Goal: Task Accomplishment & Management: Manage account settings

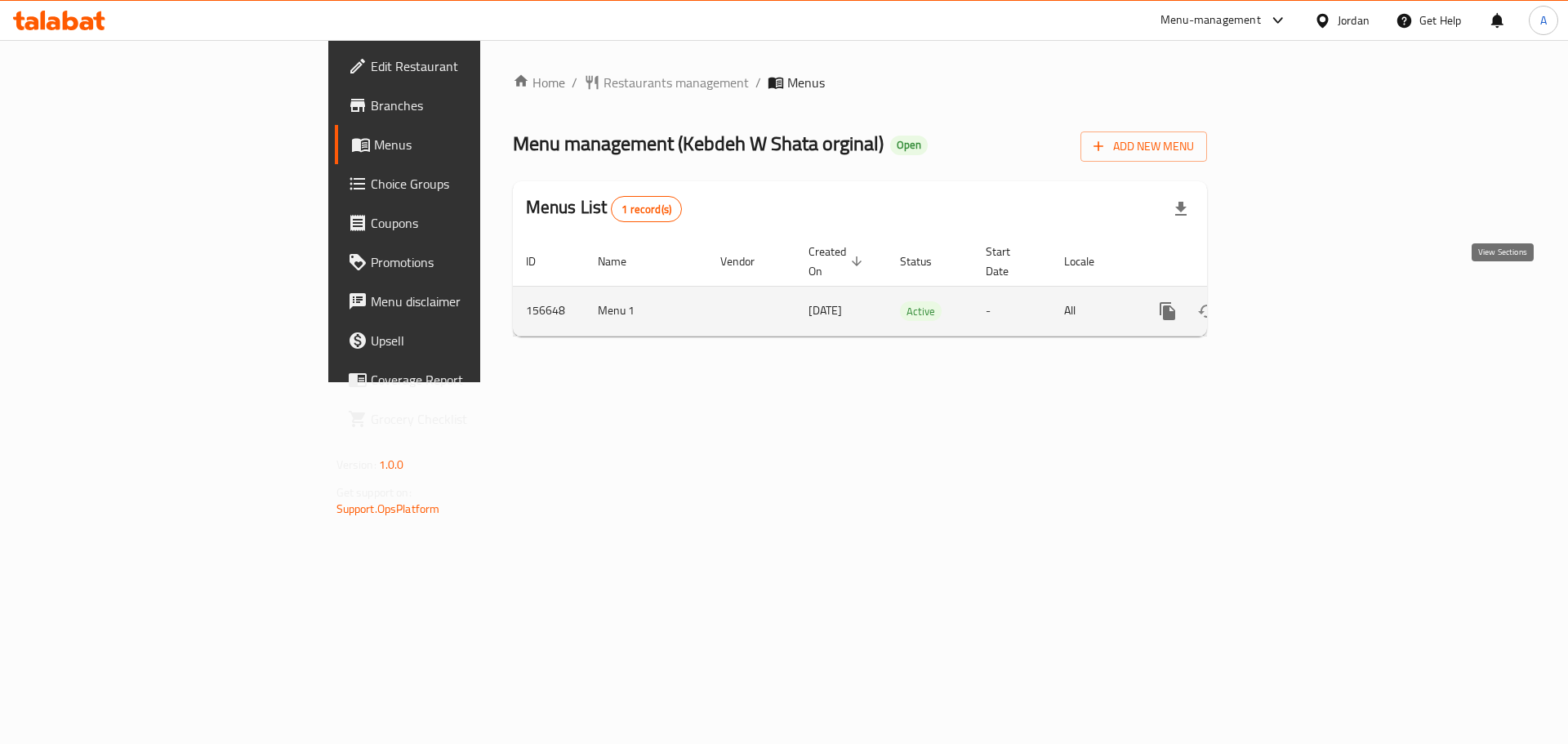
click at [1296, 302] on icon "enhanced table" at bounding box center [1285, 311] width 20 height 20
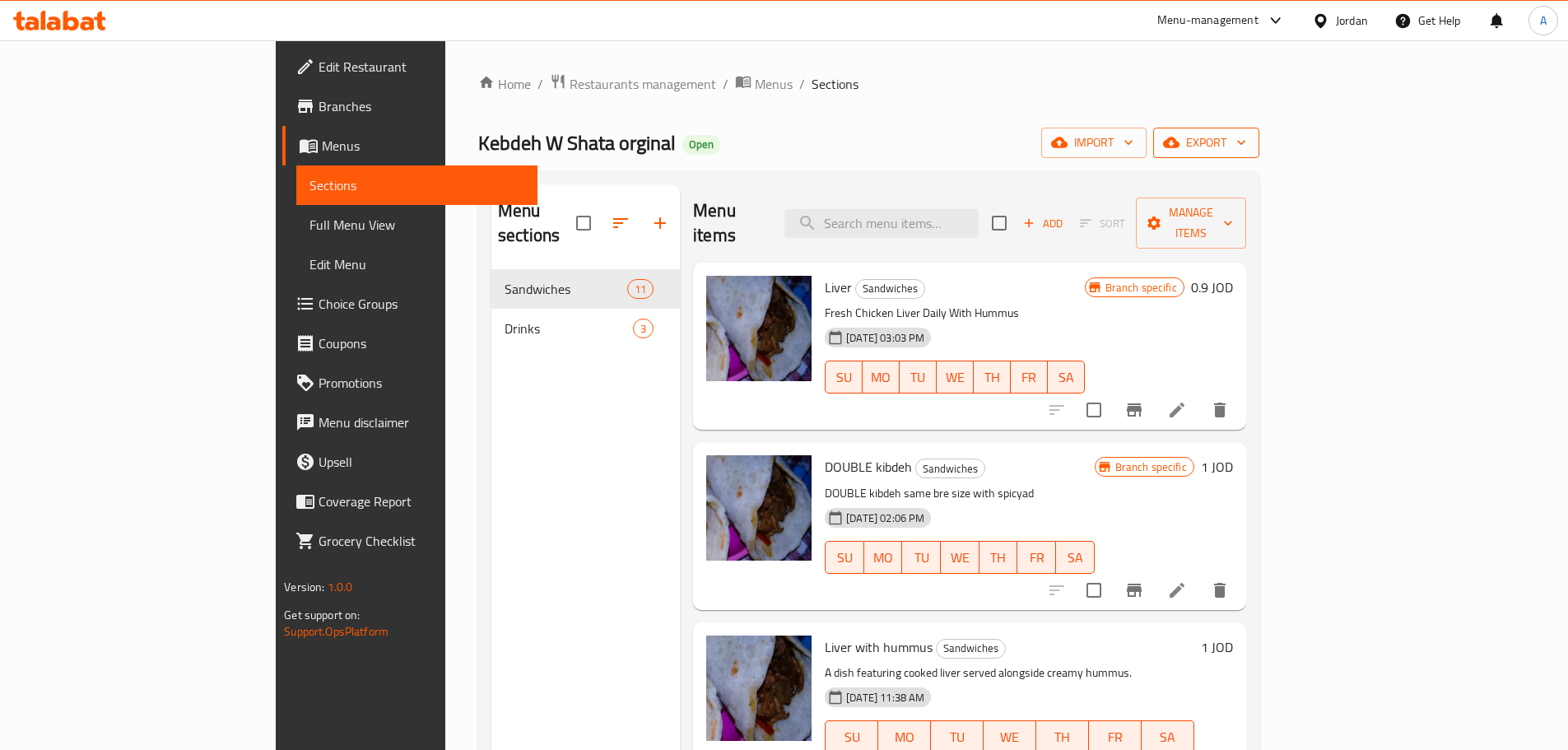
click at [1246, 149] on span "export" at bounding box center [1206, 143] width 80 height 21
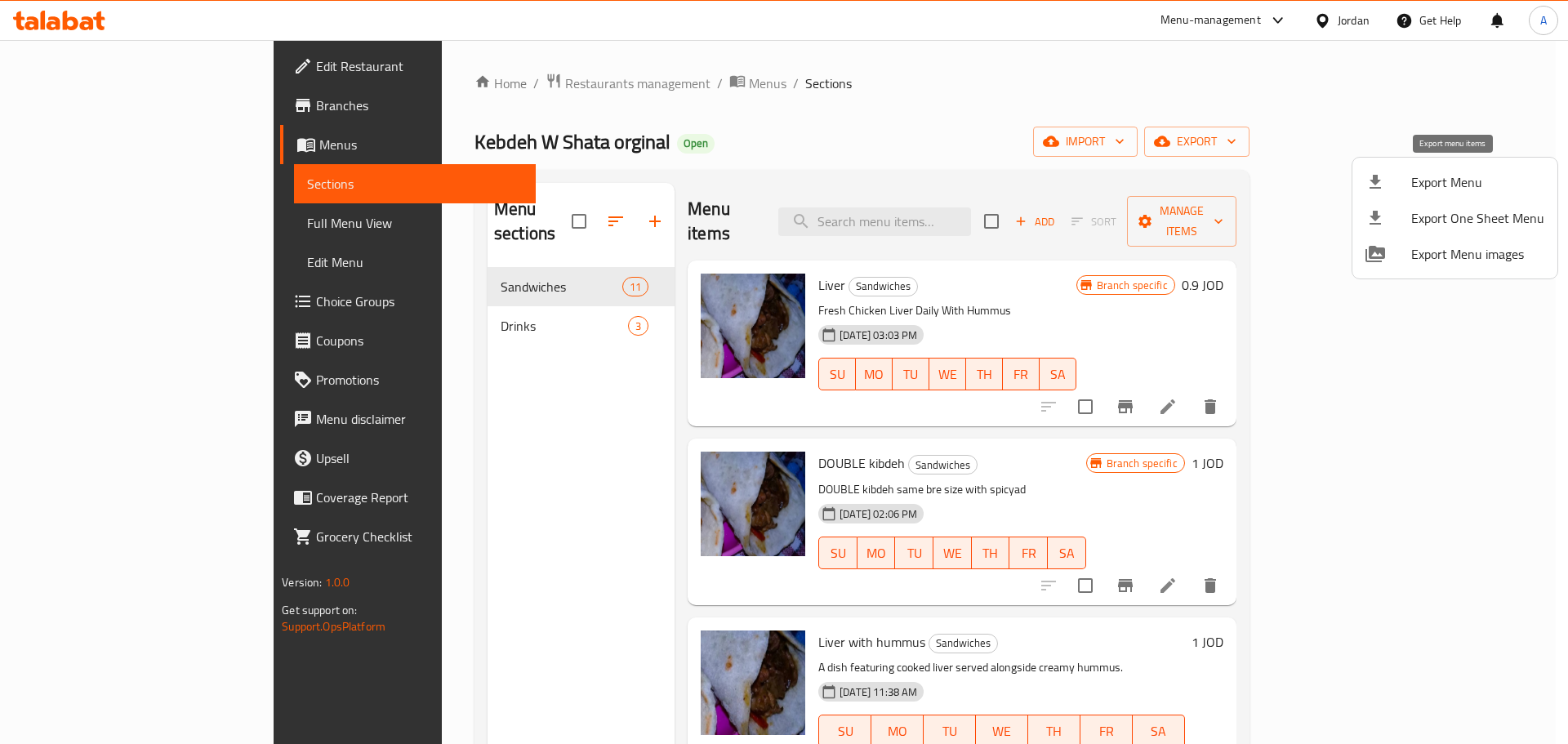
click at [1436, 179] on span "Export Menu" at bounding box center [1477, 182] width 133 height 20
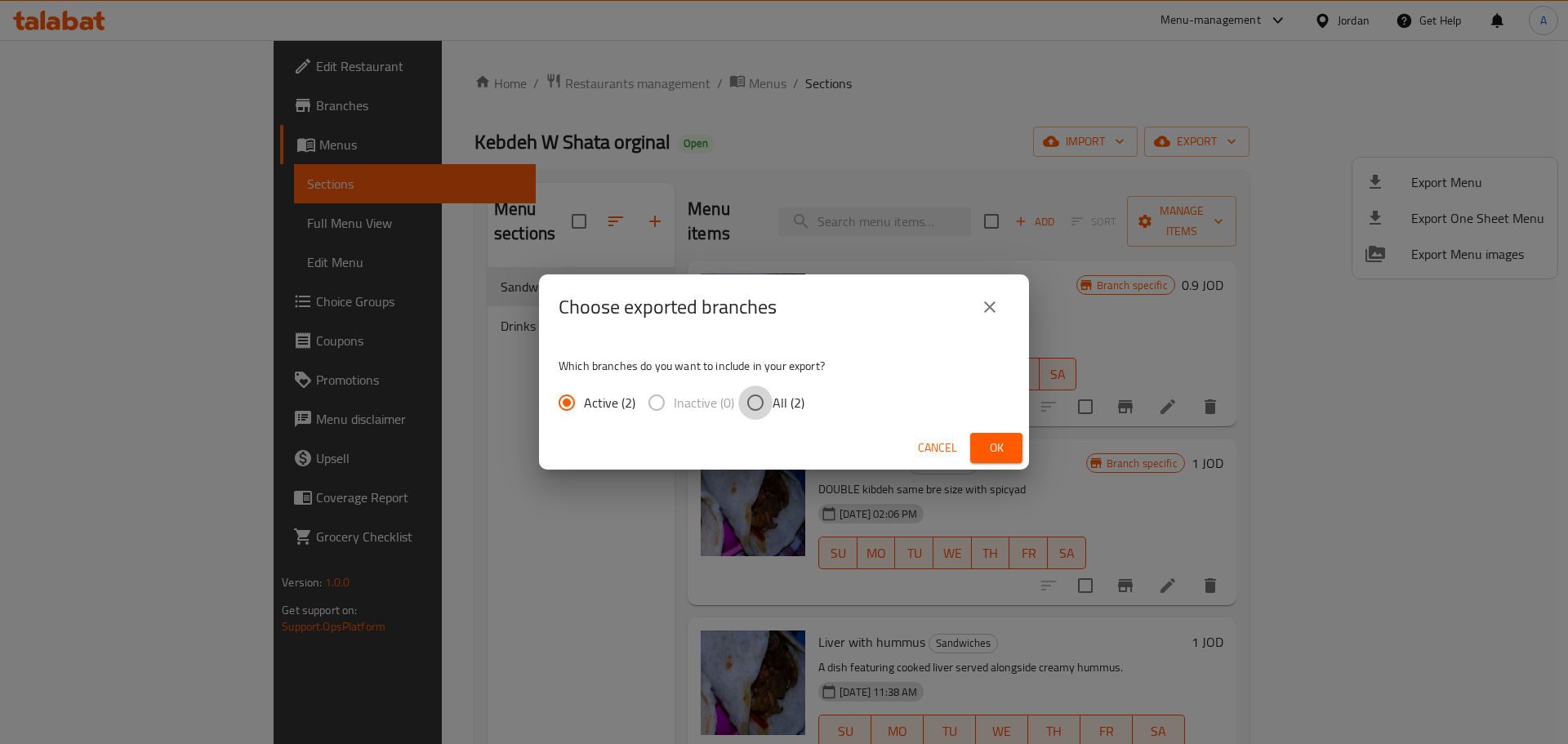
drag, startPoint x: 763, startPoint y: 401, endPoint x: 786, endPoint y: 407, distance: 23.8
click at [766, 401] on input "All (2)" at bounding box center [755, 402] width 34 height 34
radio input "true"
click at [990, 442] on span "Ok" at bounding box center [996, 448] width 26 height 21
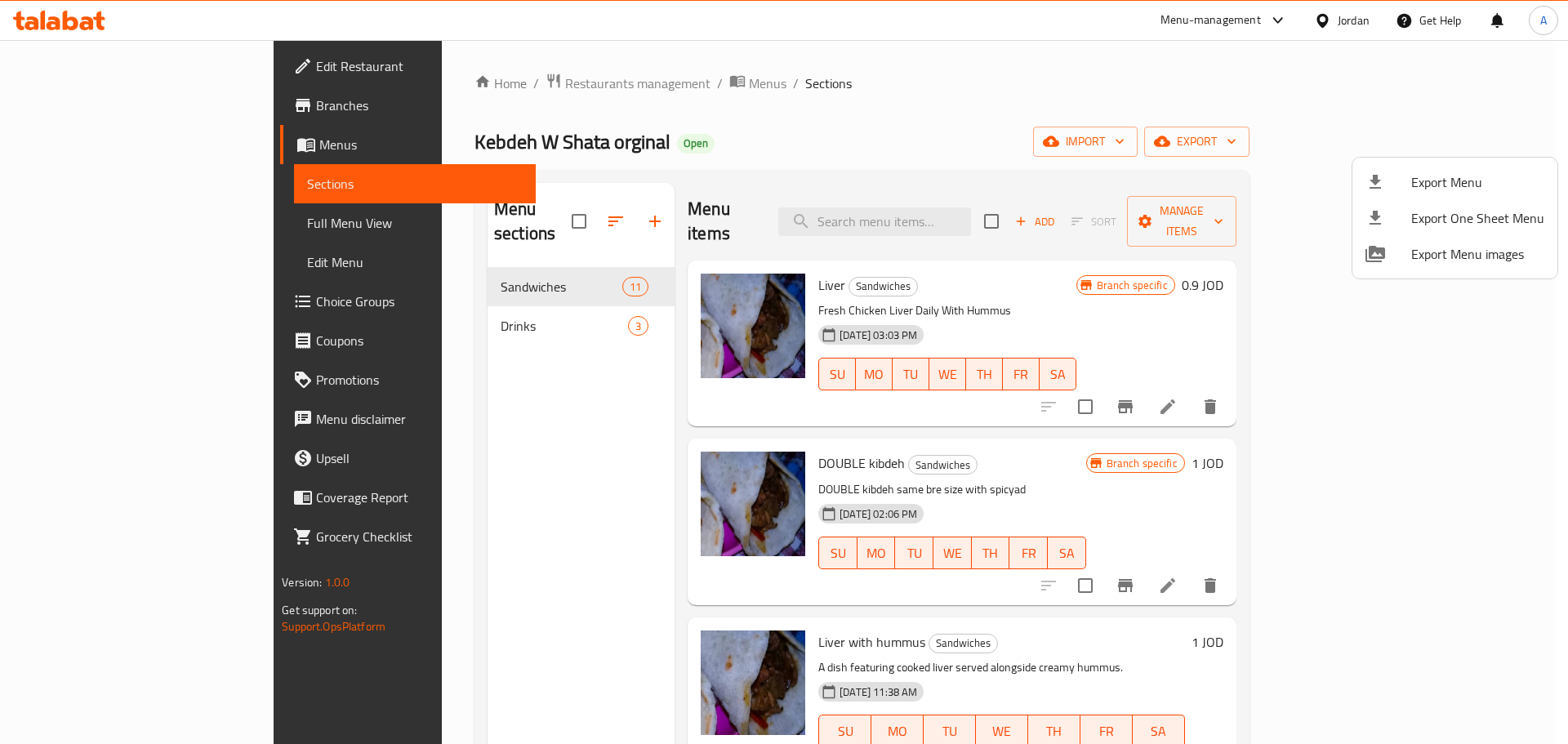
click at [407, 305] on div at bounding box center [784, 372] width 1568 height 744
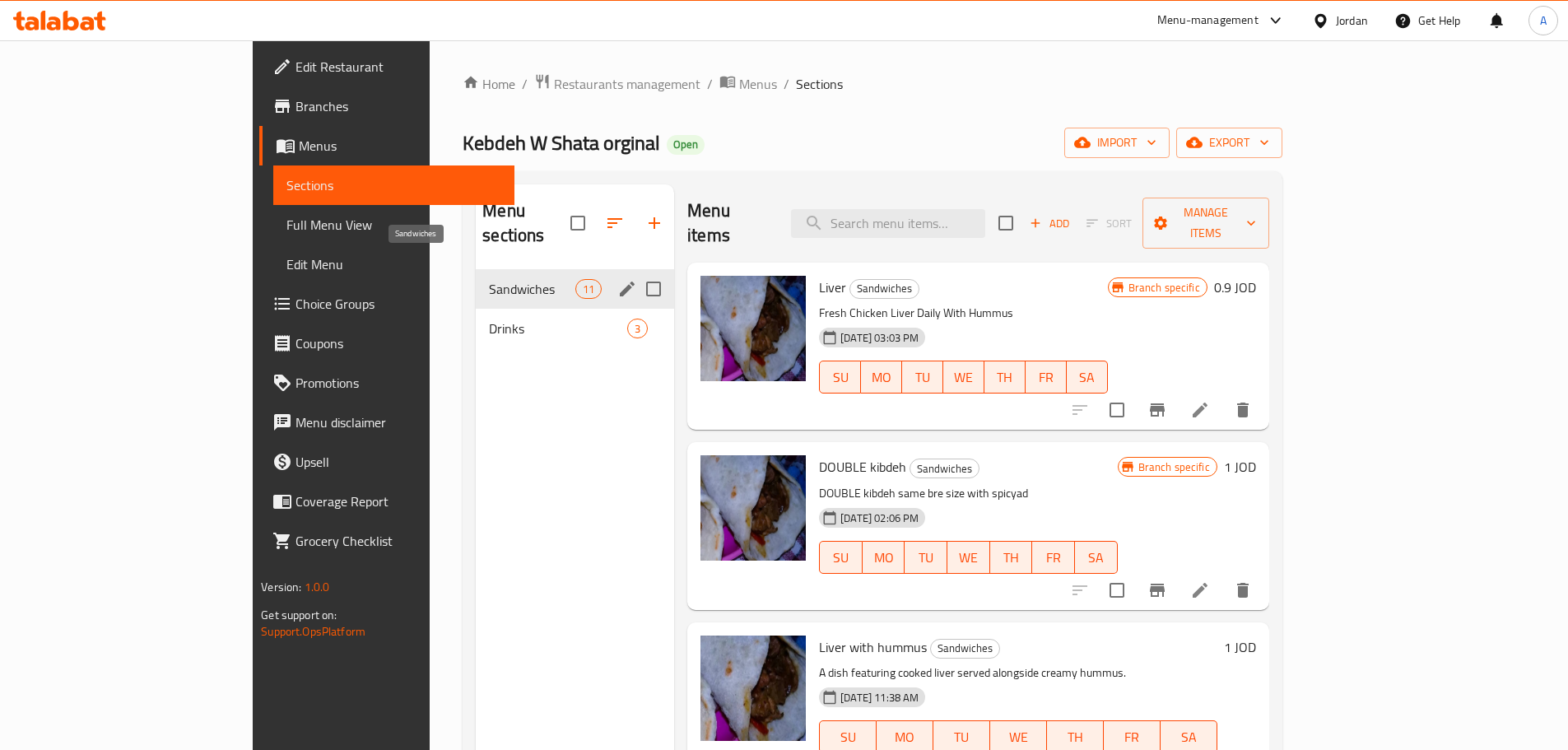
click at [489, 279] on span "Sandwiches" at bounding box center [532, 288] width 86 height 20
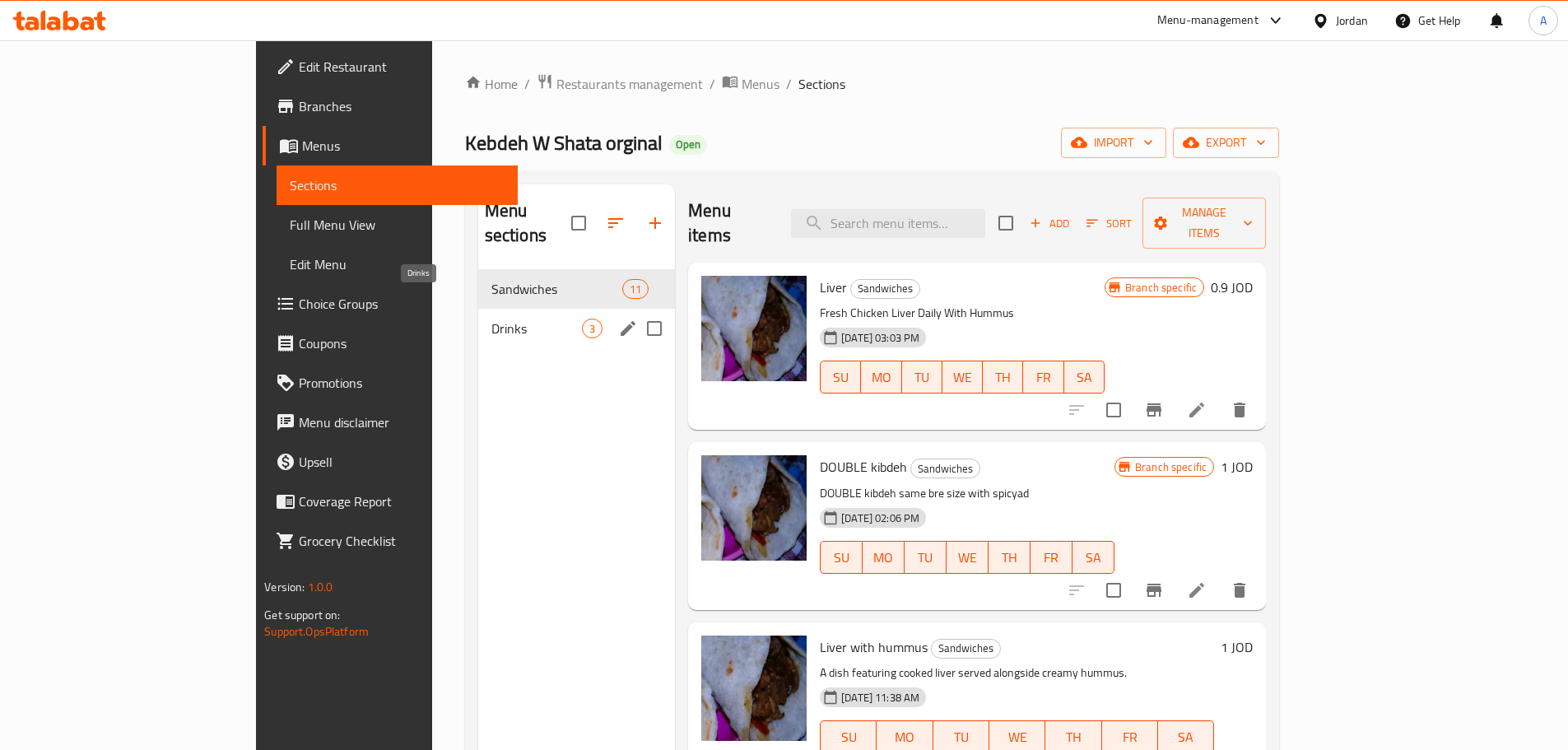
click at [491, 319] on span "Drinks" at bounding box center [536, 328] width 90 height 20
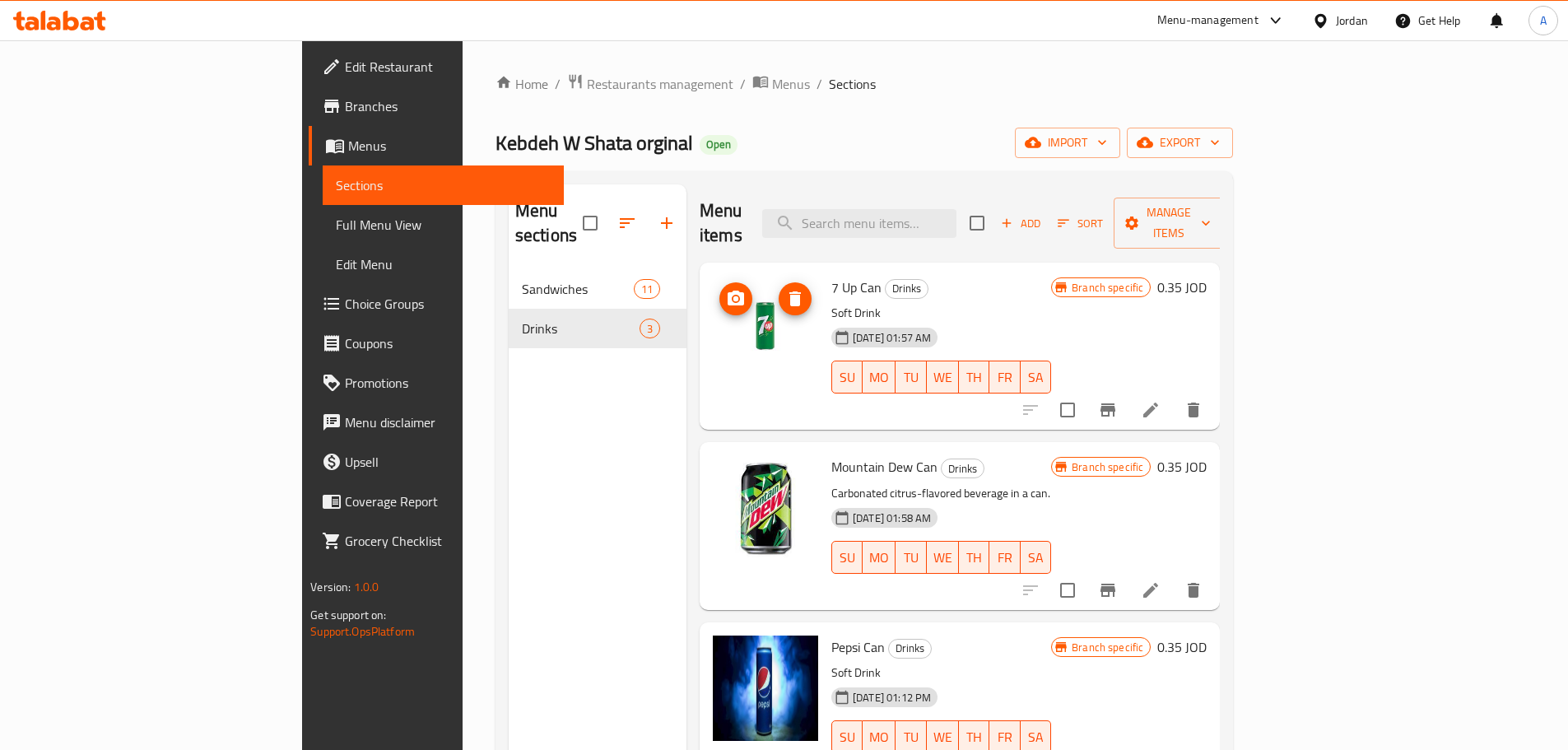
scroll to position [164, 0]
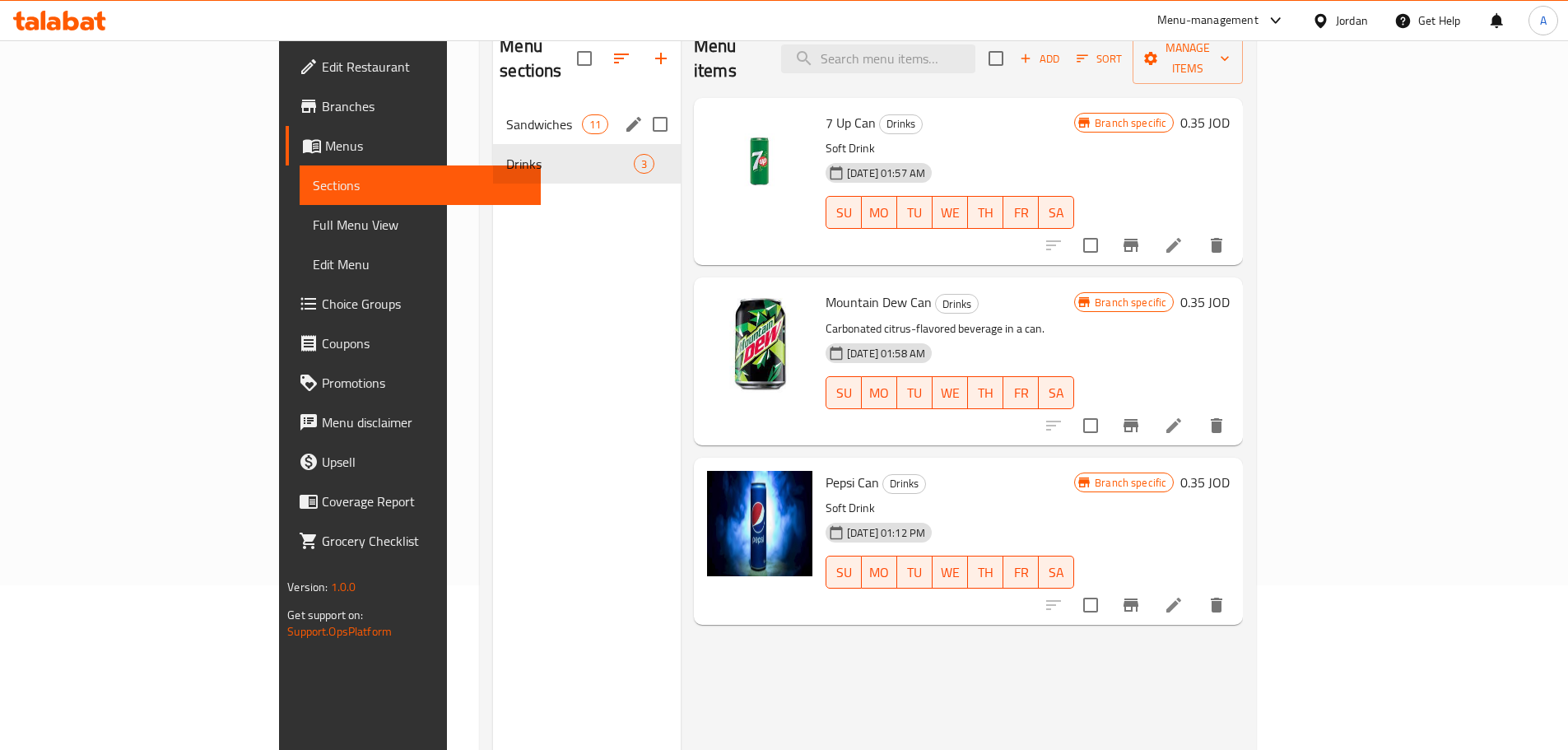
click at [506, 115] on span "Sandwiches" at bounding box center [543, 124] width 75 height 20
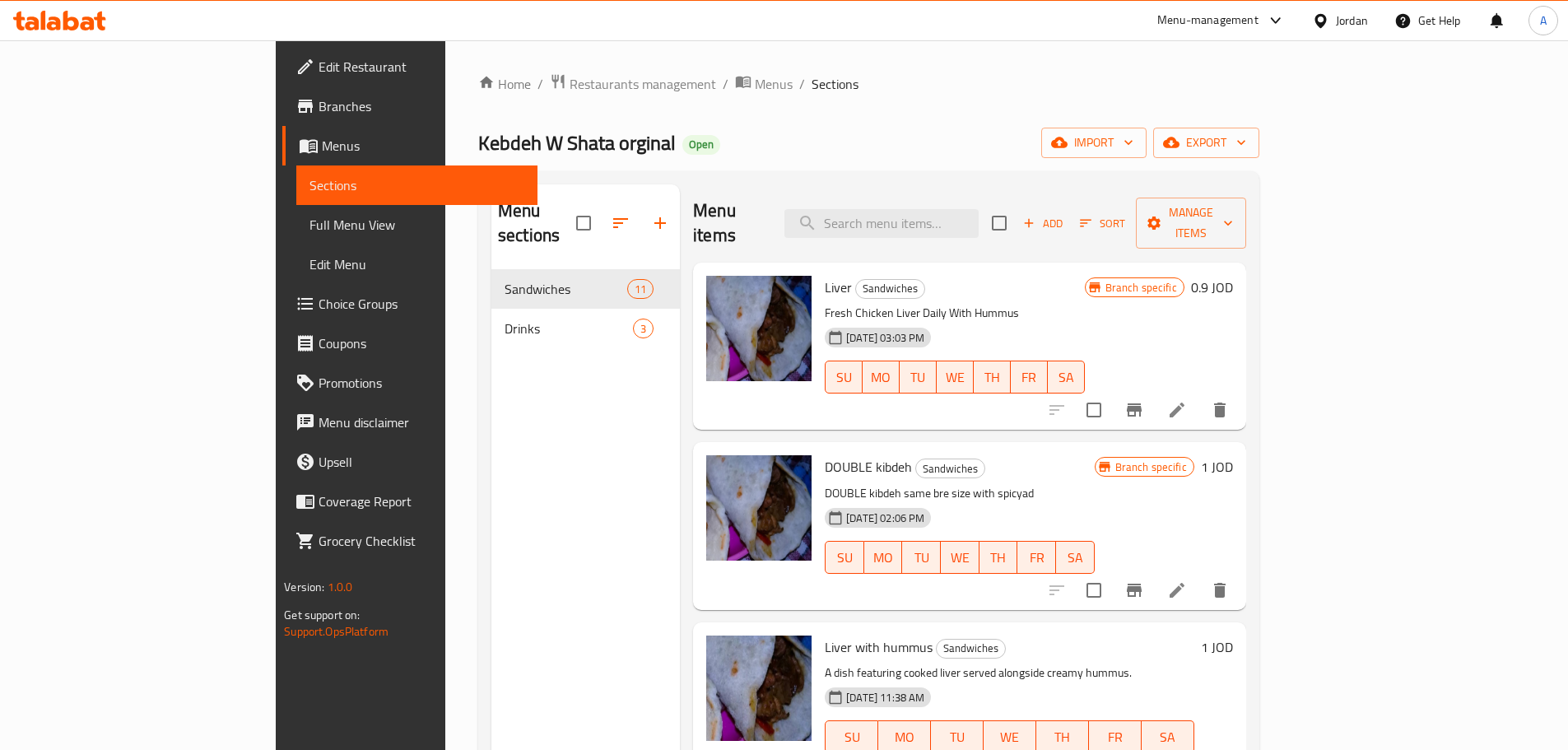
drag, startPoint x: 789, startPoint y: 84, endPoint x: 788, endPoint y: 97, distance: 13.0
click at [789, 84] on ol "Home / Restaurants management / Menus / Sections" at bounding box center [869, 84] width 781 height 22
click at [1141, 404] on icon "Branch-specific-item" at bounding box center [1133, 410] width 15 height 13
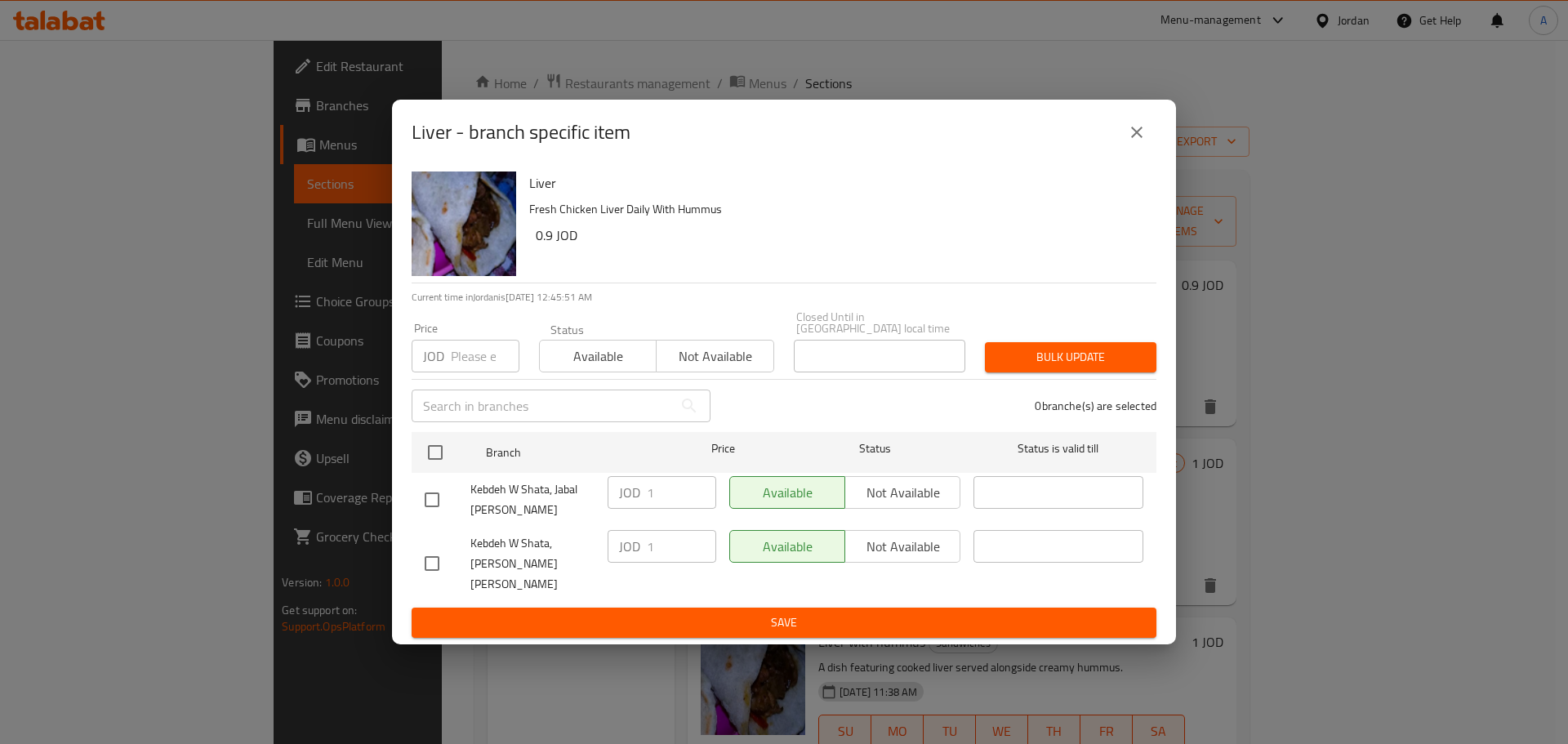
click at [1141, 165] on div "Liver - branch specific item" at bounding box center [784, 132] width 784 height 66
click at [1132, 142] on icon "close" at bounding box center [1137, 132] width 20 height 20
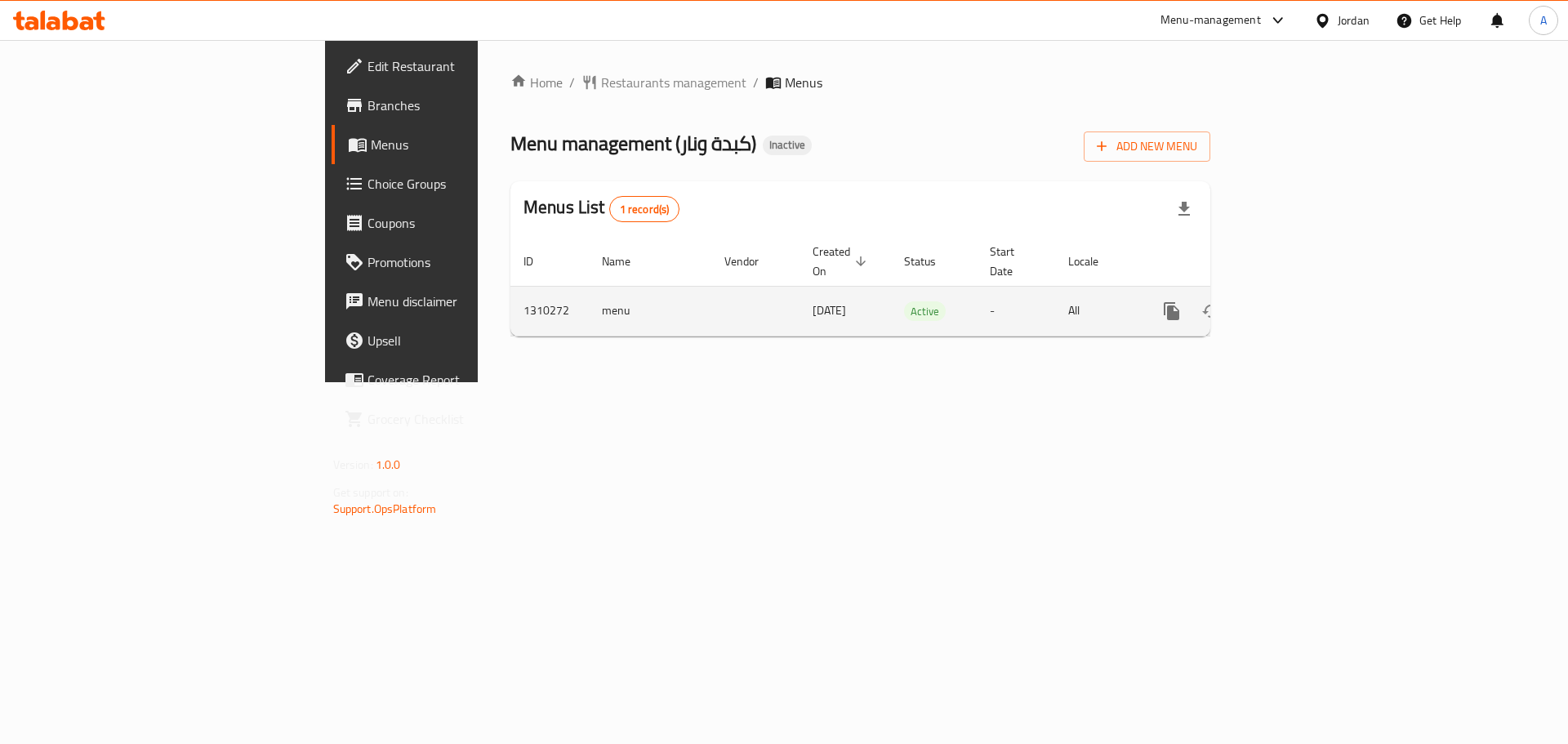
click at [1299, 302] on icon "enhanced table" at bounding box center [1290, 311] width 20 height 20
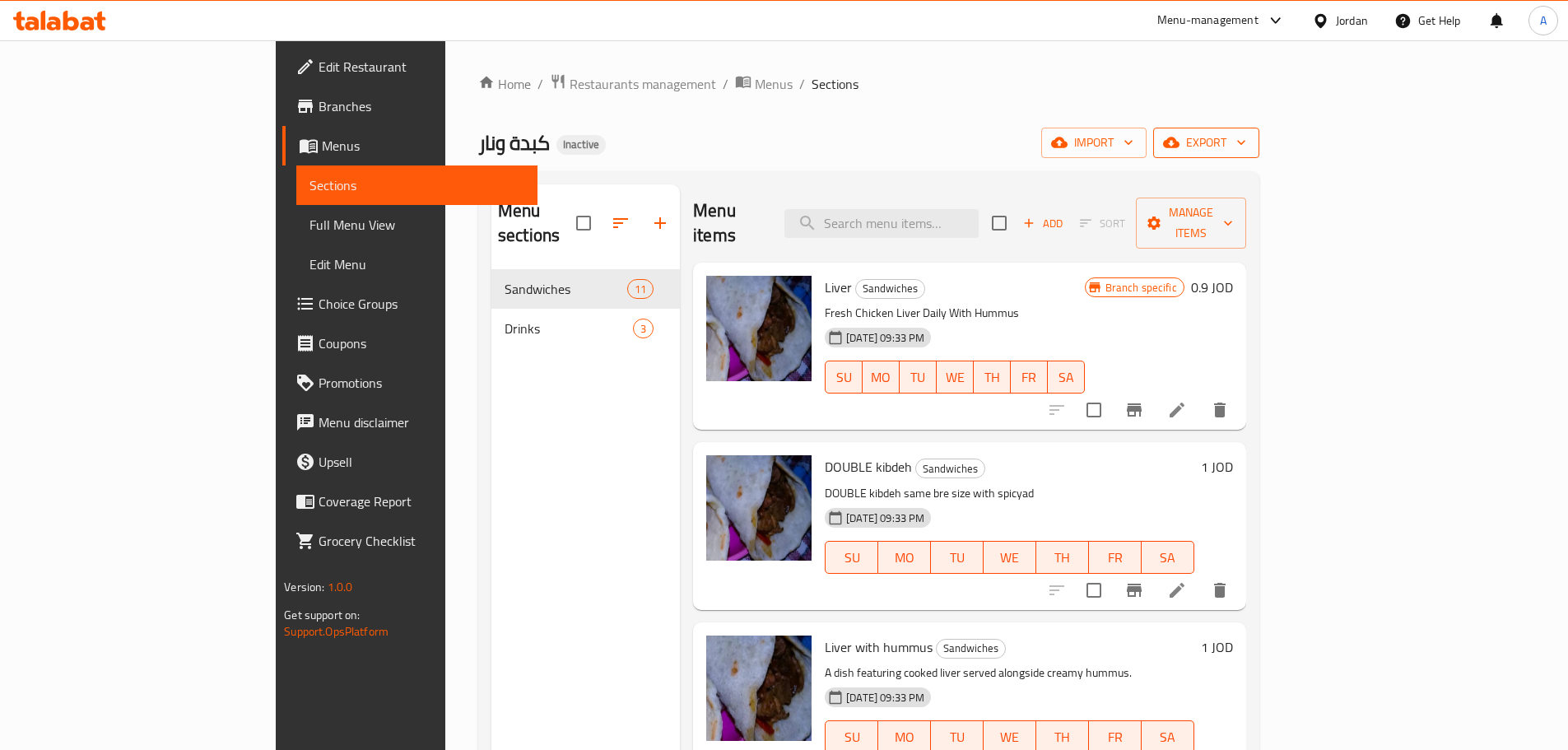
click at [1250, 137] on icon "button" at bounding box center [1241, 142] width 16 height 16
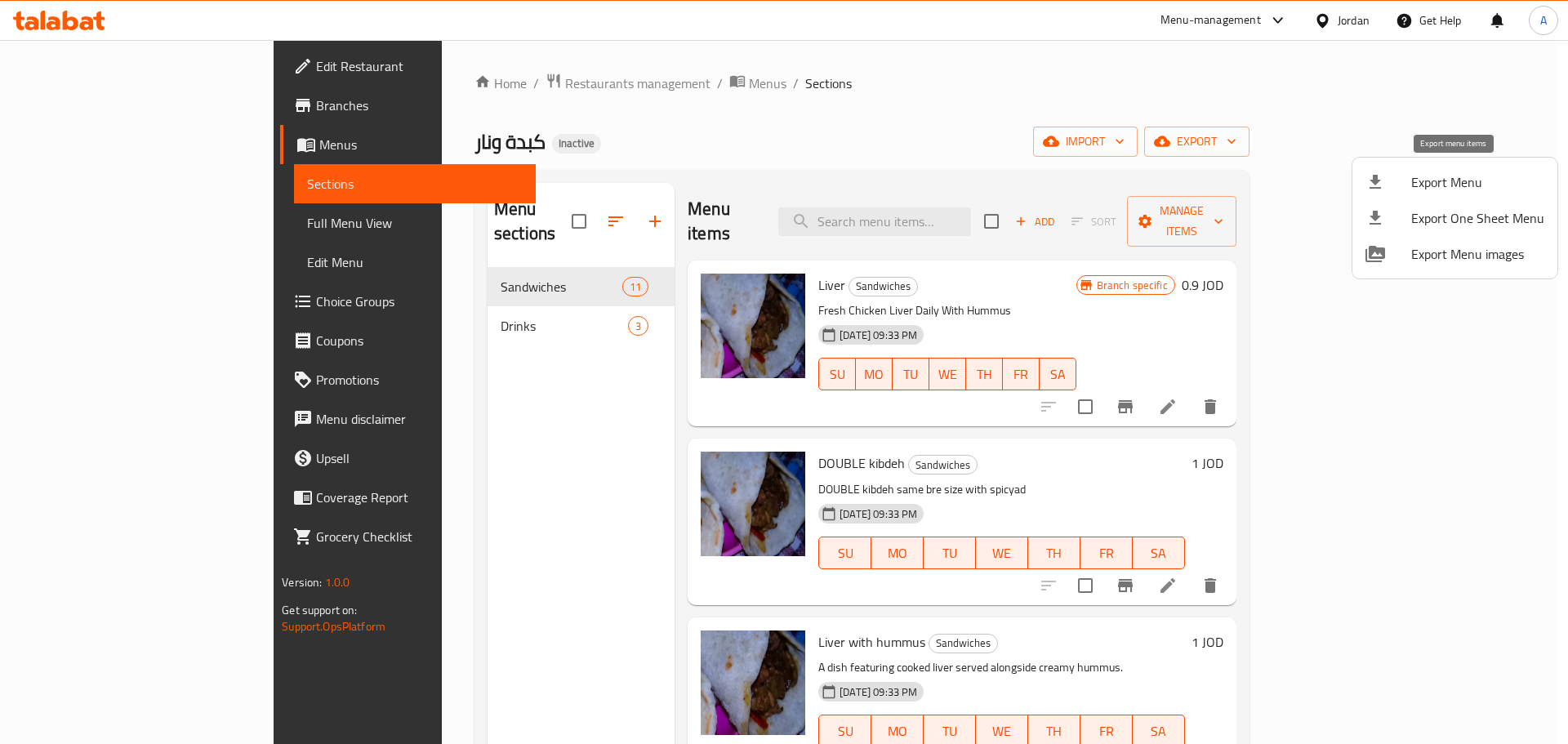
click at [1460, 178] on span "Export Menu" at bounding box center [1477, 182] width 133 height 20
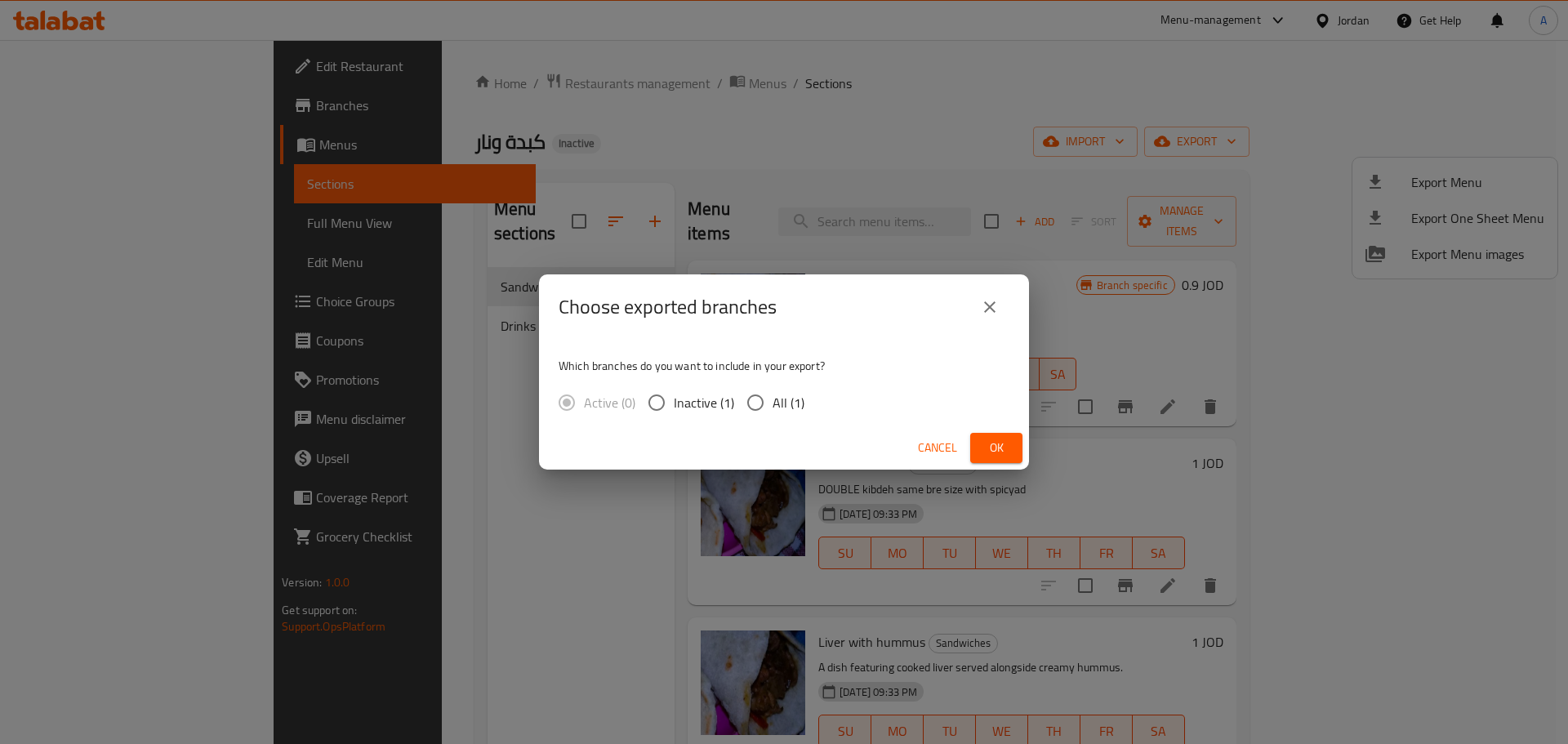
click at [773, 407] on span "All (1)" at bounding box center [788, 402] width 32 height 20
click at [772, 407] on input "All (1)" at bounding box center [755, 402] width 34 height 34
radio input "true"
click at [1002, 456] on span "Ok" at bounding box center [996, 448] width 26 height 21
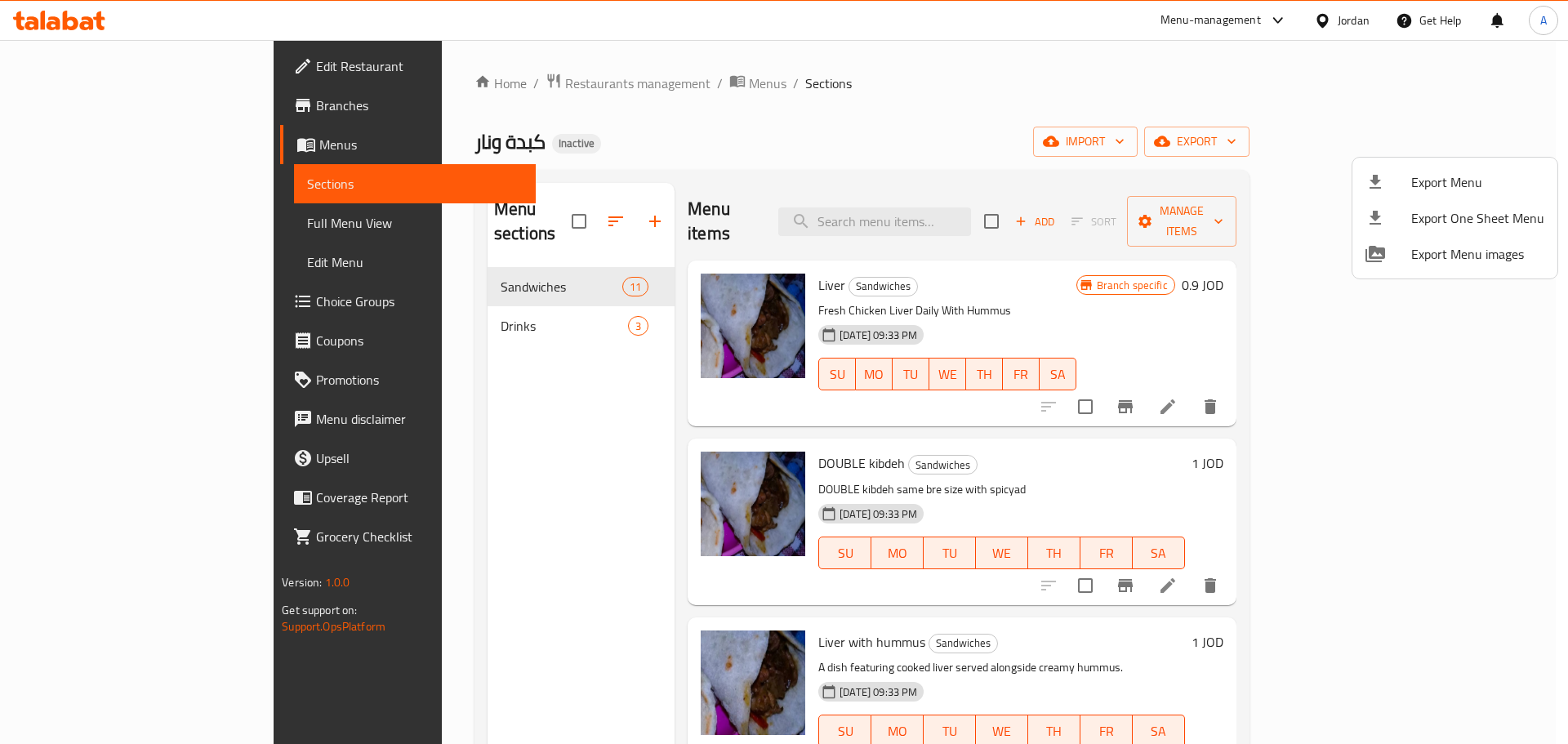
click at [103, 219] on div at bounding box center [784, 372] width 1568 height 744
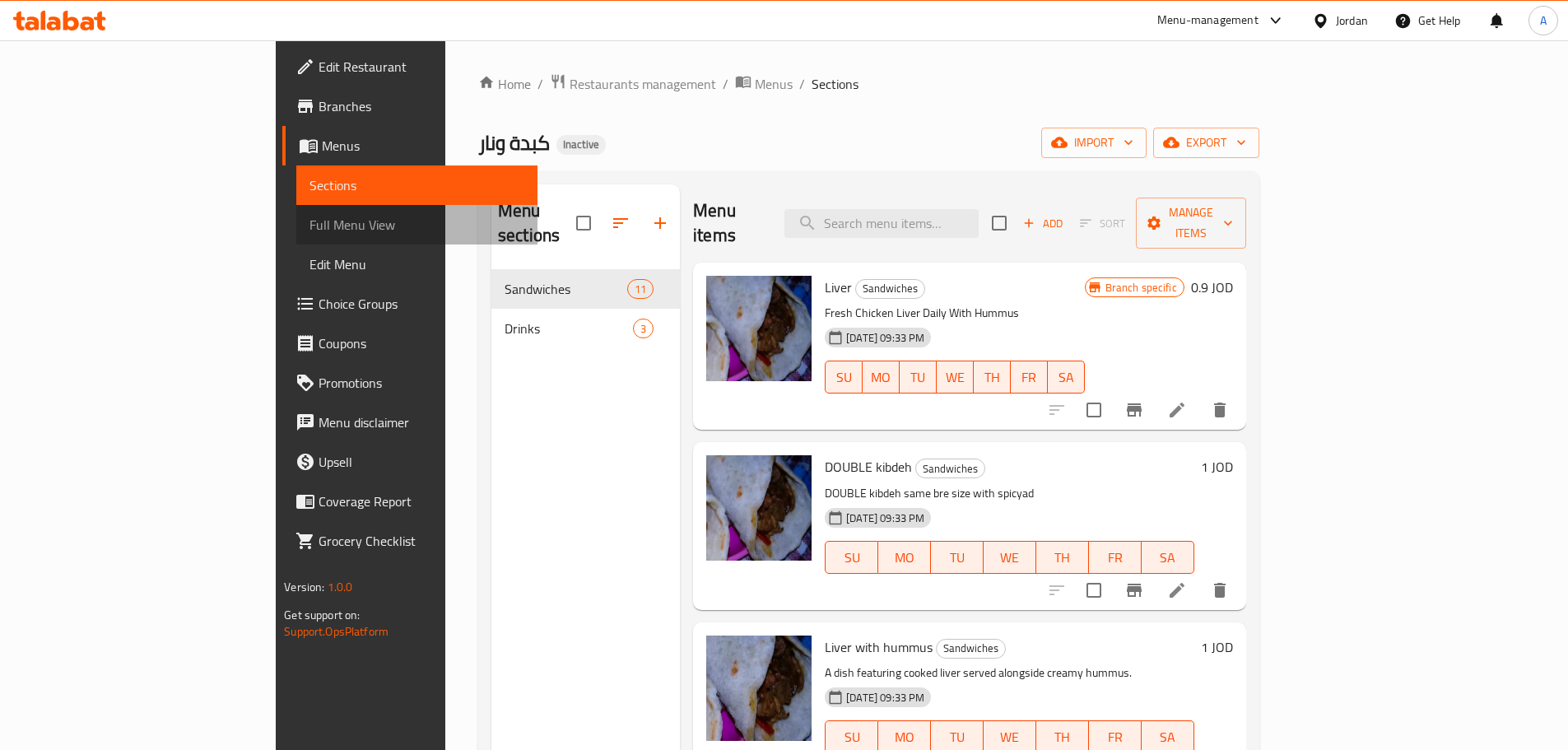
click at [310, 220] on span "Full Menu View" at bounding box center [417, 225] width 215 height 20
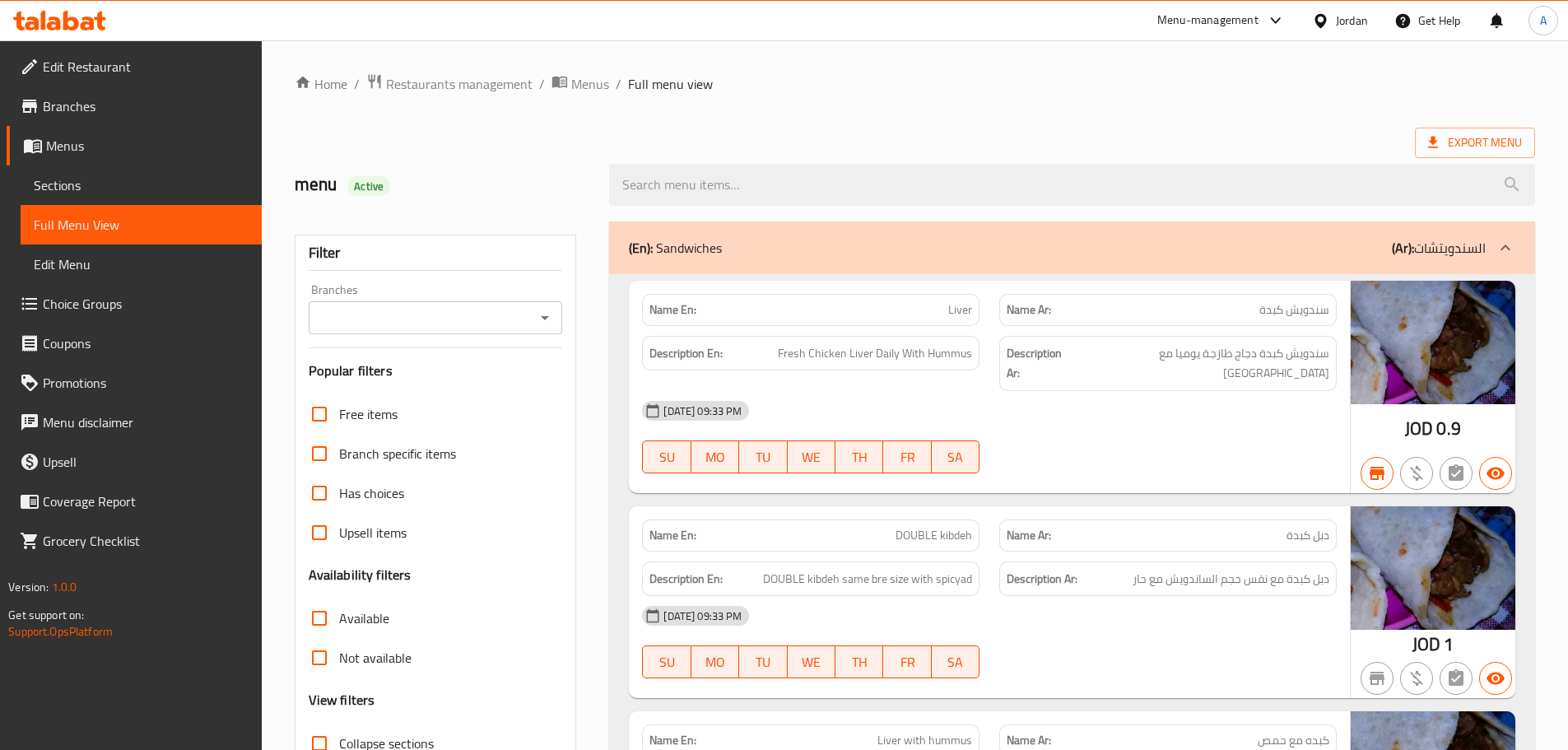
click at [480, 359] on div "Filter Branches Branches Popular filters Free items Branch specific items Has c…" at bounding box center [435, 539] width 282 height 609
click at [475, 330] on div "Branches" at bounding box center [435, 318] width 254 height 33
drag, startPoint x: 473, startPoint y: 325, endPoint x: 483, endPoint y: 324, distance: 10.0
click at [474, 325] on input "Branches" at bounding box center [422, 318] width 217 height 23
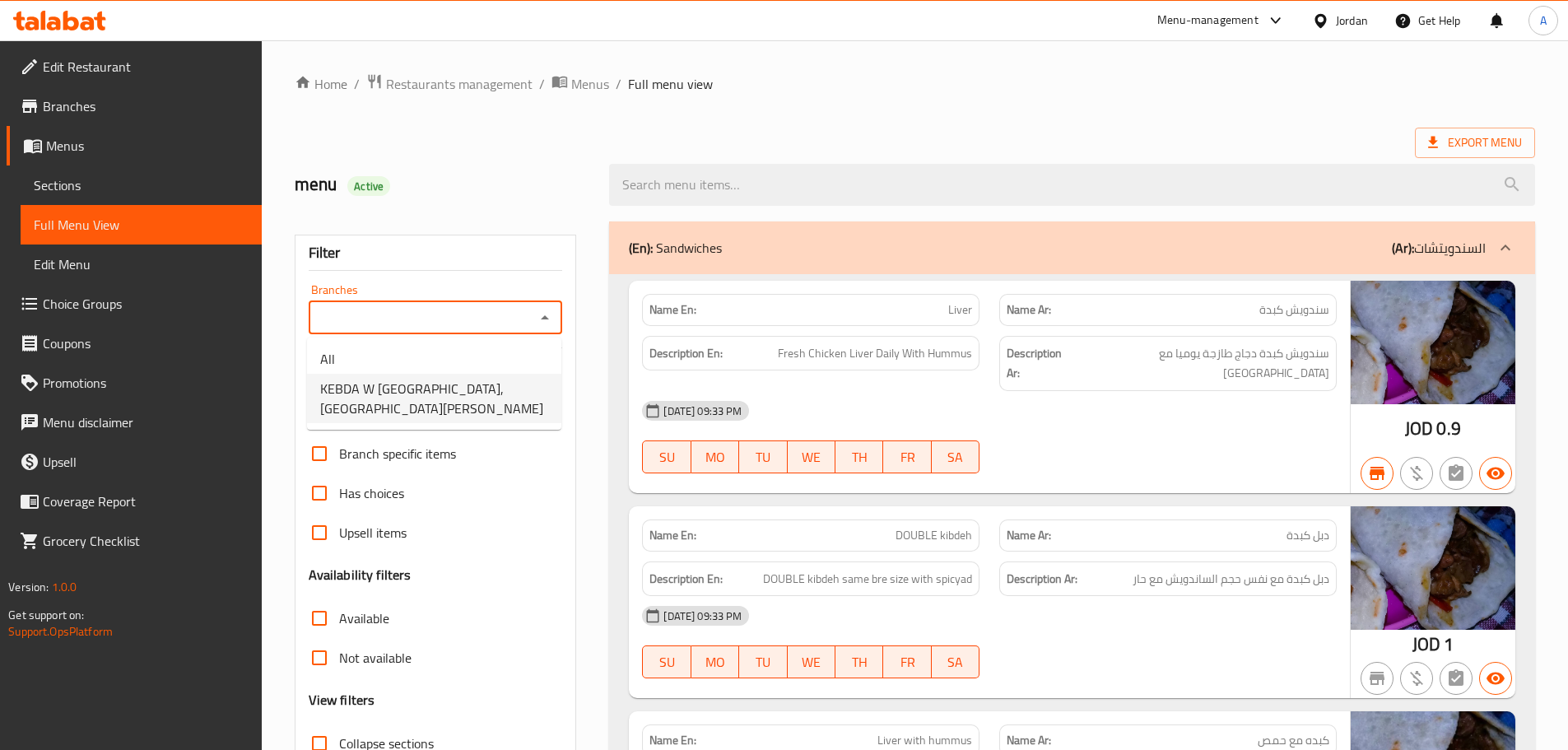
click at [476, 394] on span "KEBDA W [GEOGRAPHIC_DATA], [GEOGRAPHIC_DATA][PERSON_NAME]" at bounding box center [434, 399] width 228 height 40
type input "KEBDA W [GEOGRAPHIC_DATA], [GEOGRAPHIC_DATA][PERSON_NAME]"
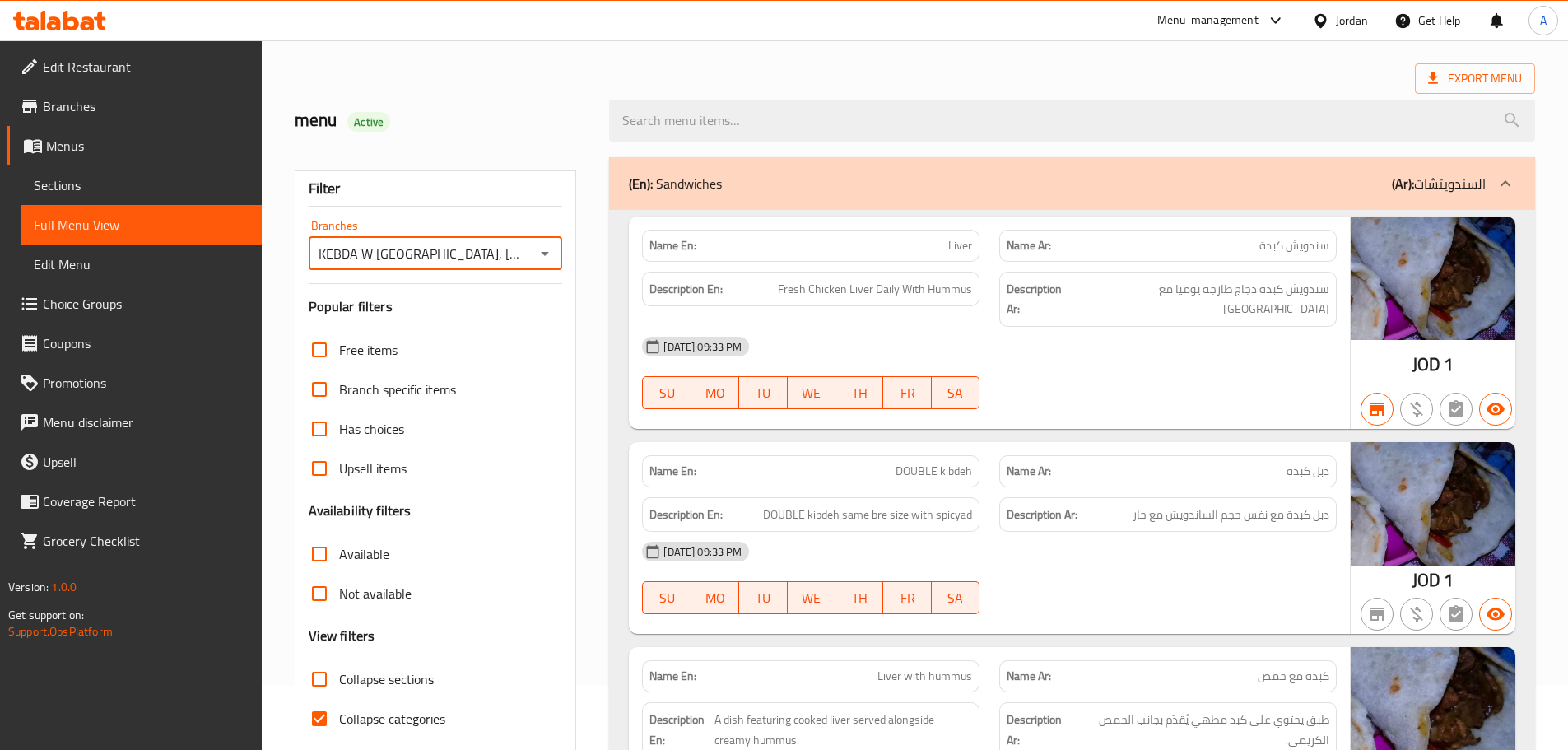
scroll to position [164, 0]
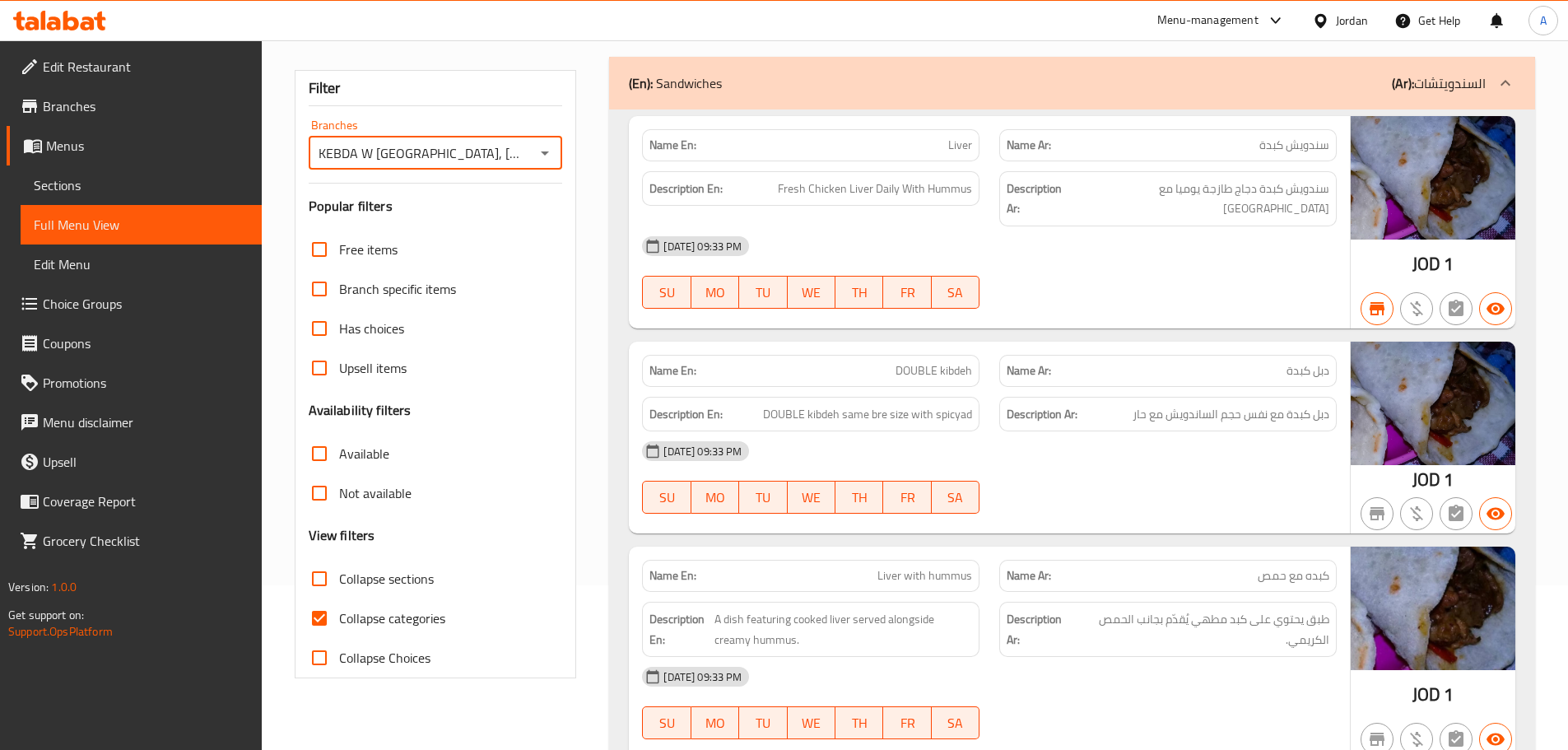
click at [119, 177] on span "Sections" at bounding box center [141, 185] width 215 height 20
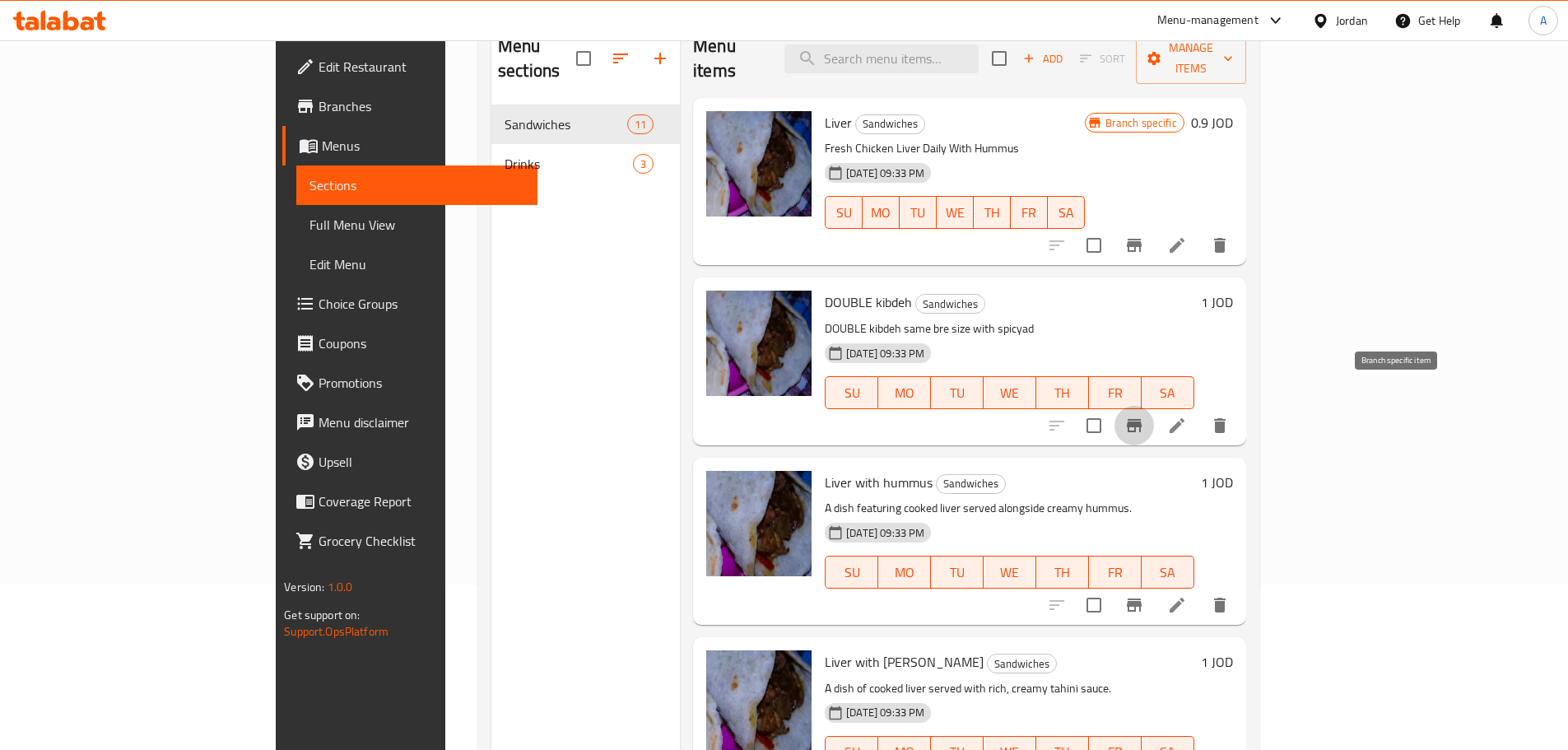
click at [1141, 419] on icon "Branch-specific-item" at bounding box center [1133, 425] width 15 height 13
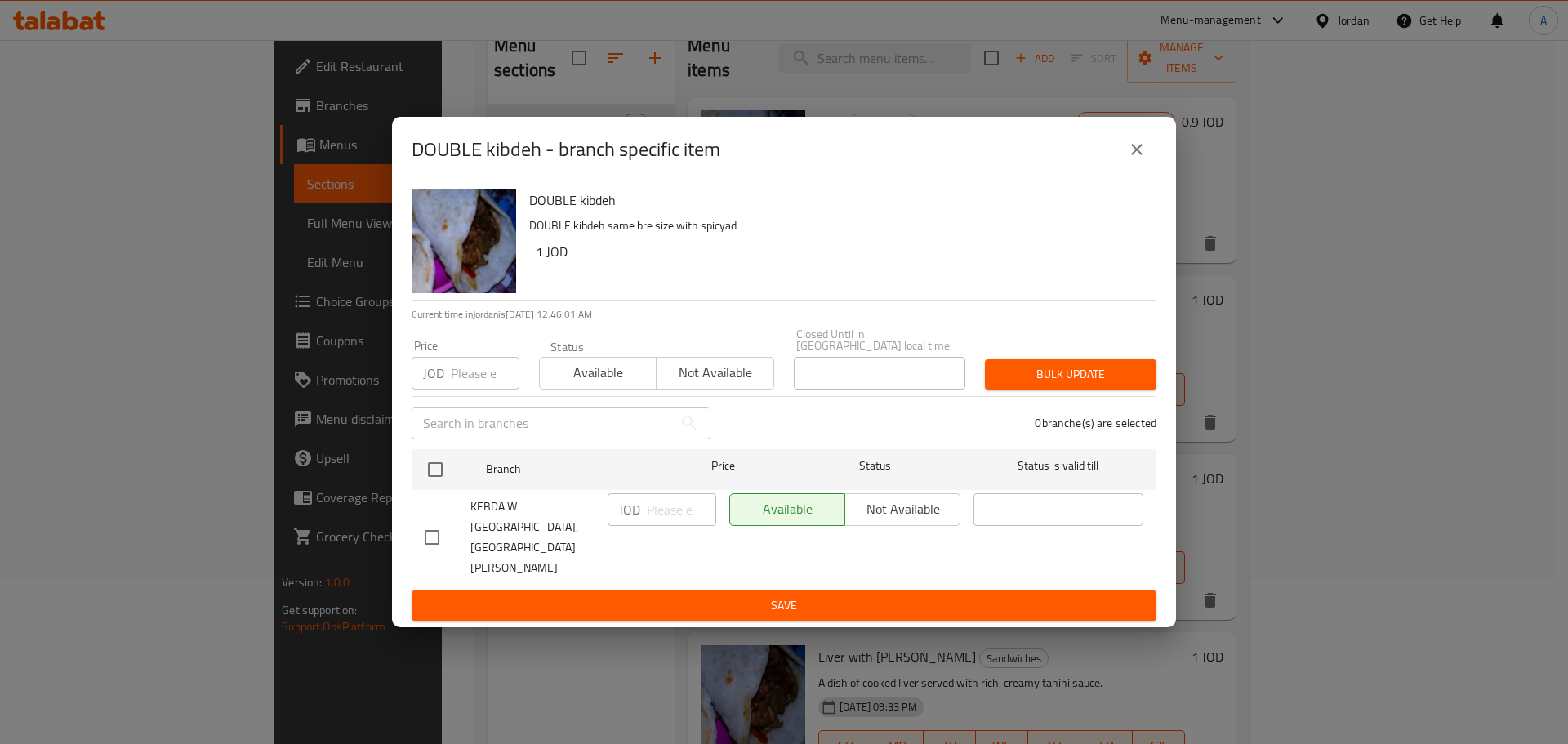
click at [1135, 159] on icon "close" at bounding box center [1137, 149] width 20 height 20
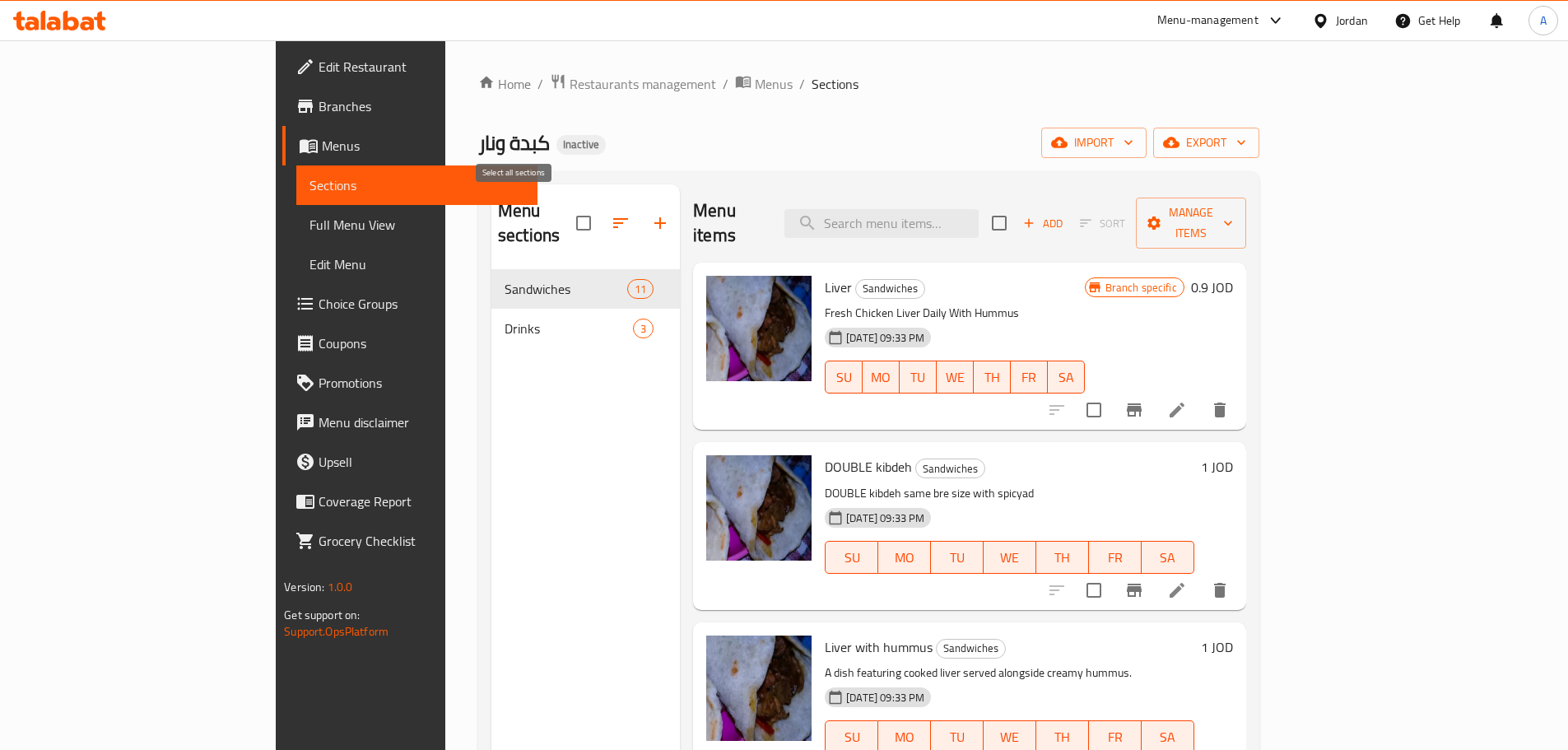
click at [566, 215] on input "checkbox" at bounding box center [583, 223] width 34 height 34
checkbox input "true"
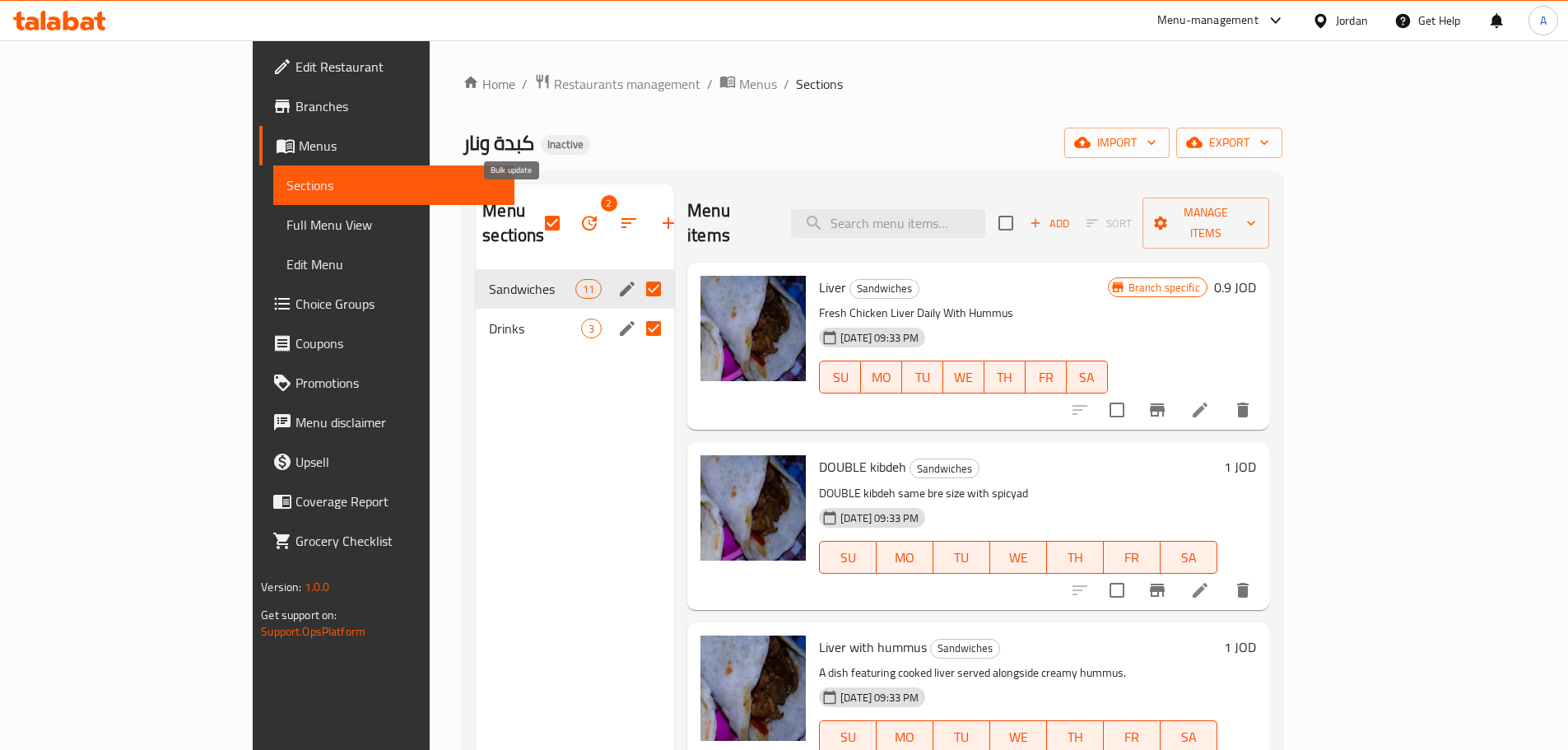
click at [579, 214] on icon "button" at bounding box center [589, 223] width 20 height 20
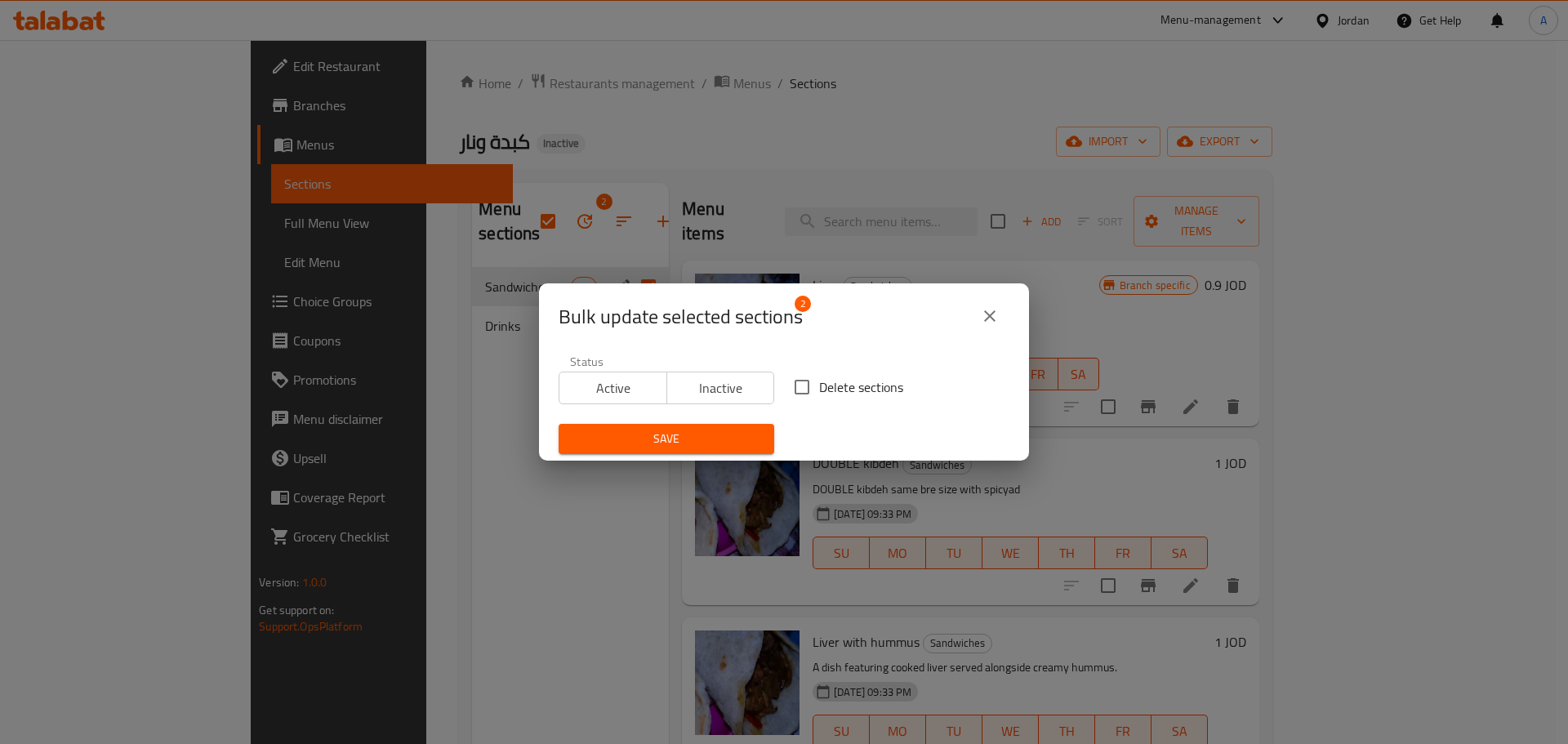
click at [856, 379] on span "Delete sections" at bounding box center [861, 387] width 84 height 20
click at [819, 379] on input "Delete sections" at bounding box center [802, 387] width 34 height 34
checkbox input "true"
click at [683, 439] on span "Save" at bounding box center [666, 439] width 190 height 21
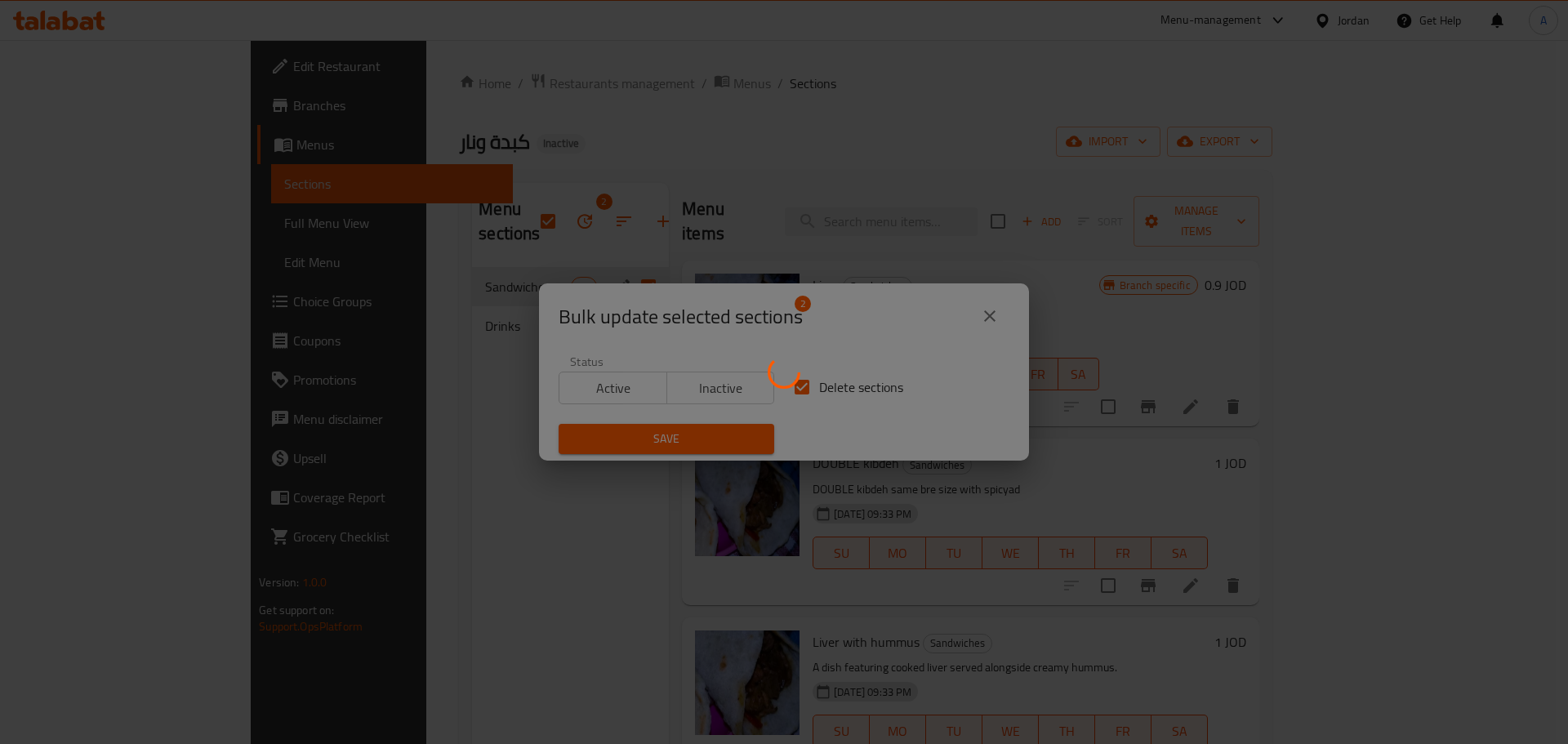
checkbox input "false"
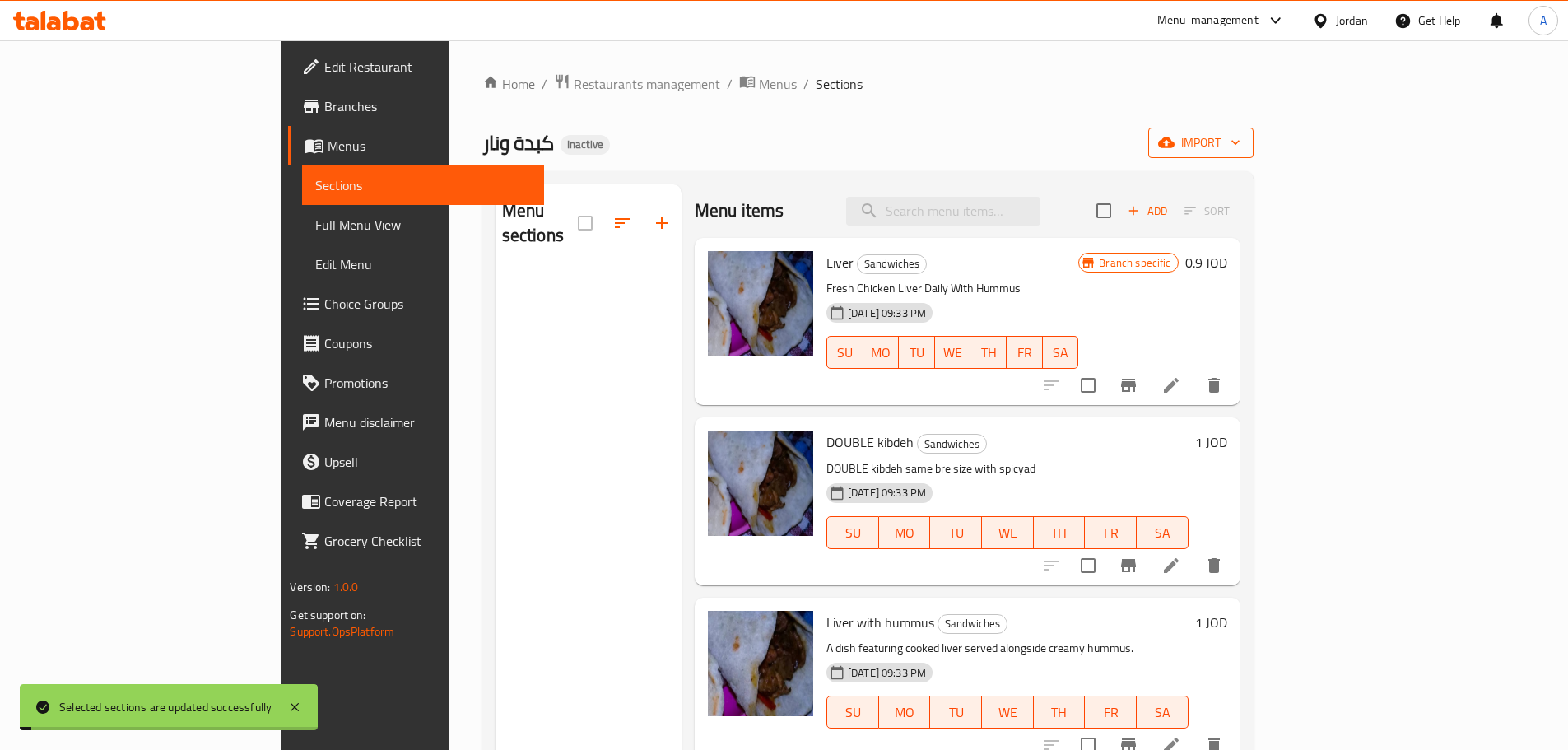
click at [1253, 158] on button "import" at bounding box center [1201, 142] width 105 height 30
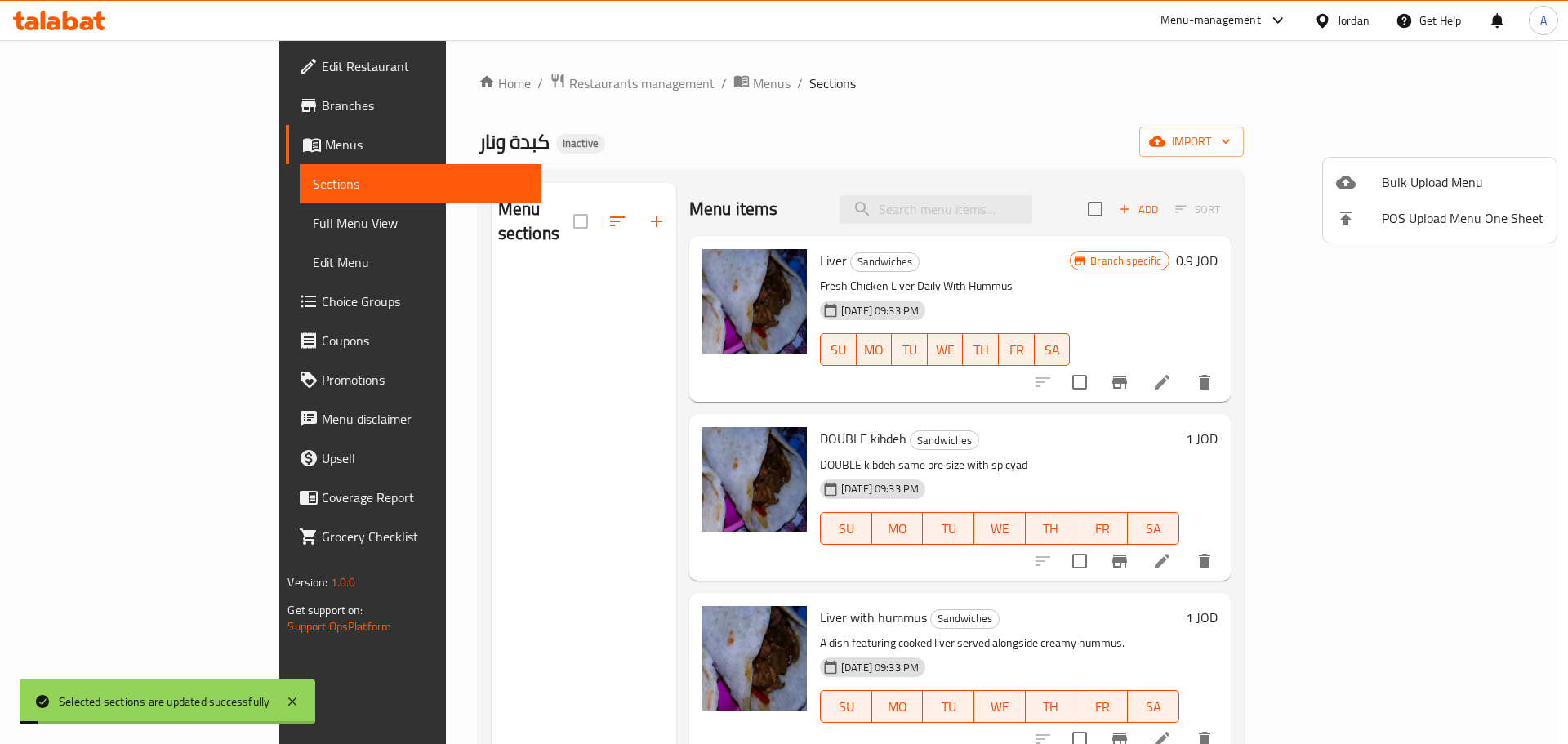
click at [1419, 178] on span "Bulk Upload Menu" at bounding box center [1462, 182] width 161 height 20
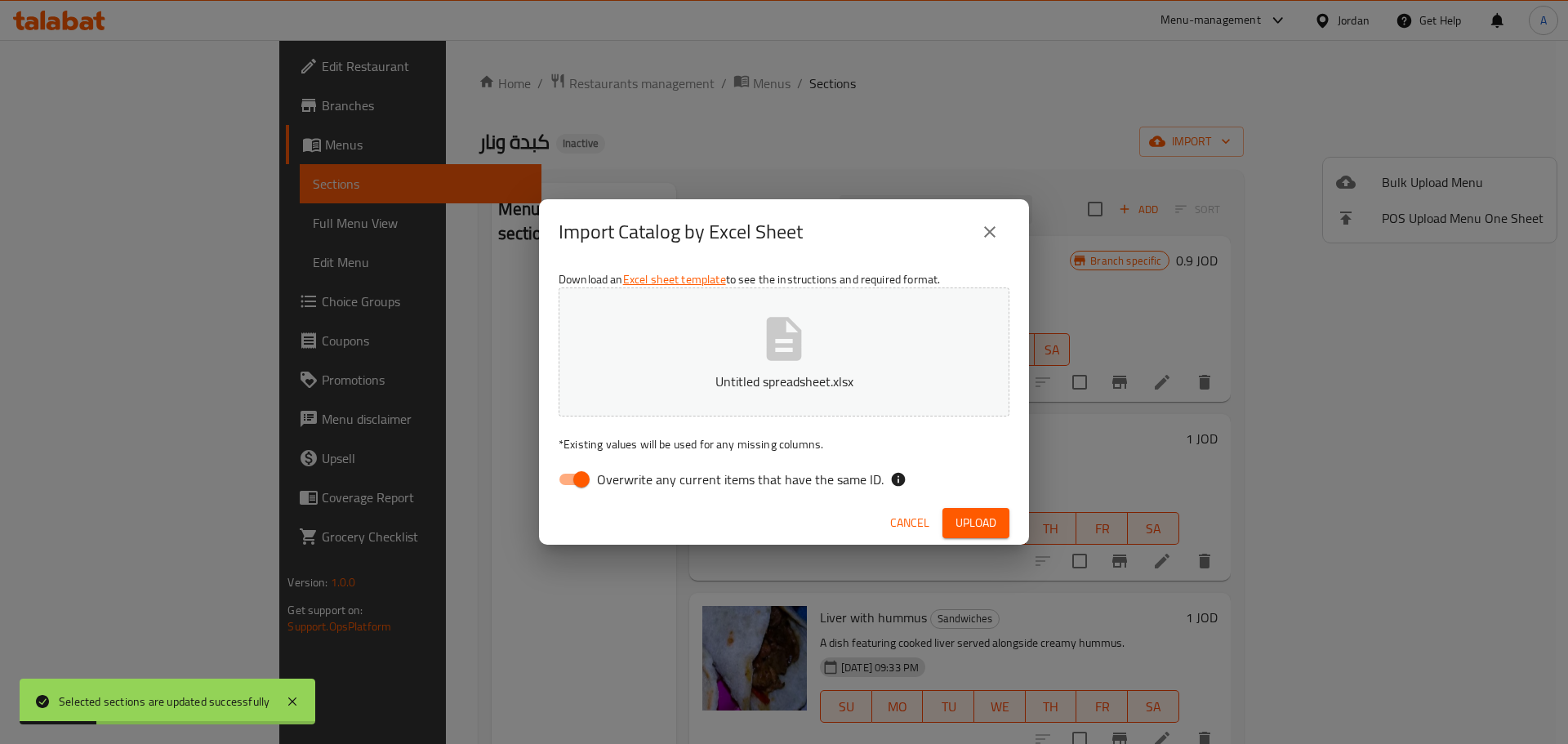
click at [816, 463] on div "Download an Excel sheet template to see the instructions and required format. U…" at bounding box center [784, 383] width 490 height 237
drag, startPoint x: 854, startPoint y: 483, endPoint x: 894, endPoint y: 495, distance: 41.8
click at [855, 484] on span "Overwrite any current items that have the same ID." at bounding box center [740, 479] width 287 height 20
click at [628, 484] on input "Overwrite any current items that have the same ID." at bounding box center [581, 479] width 93 height 31
checkbox input "false"
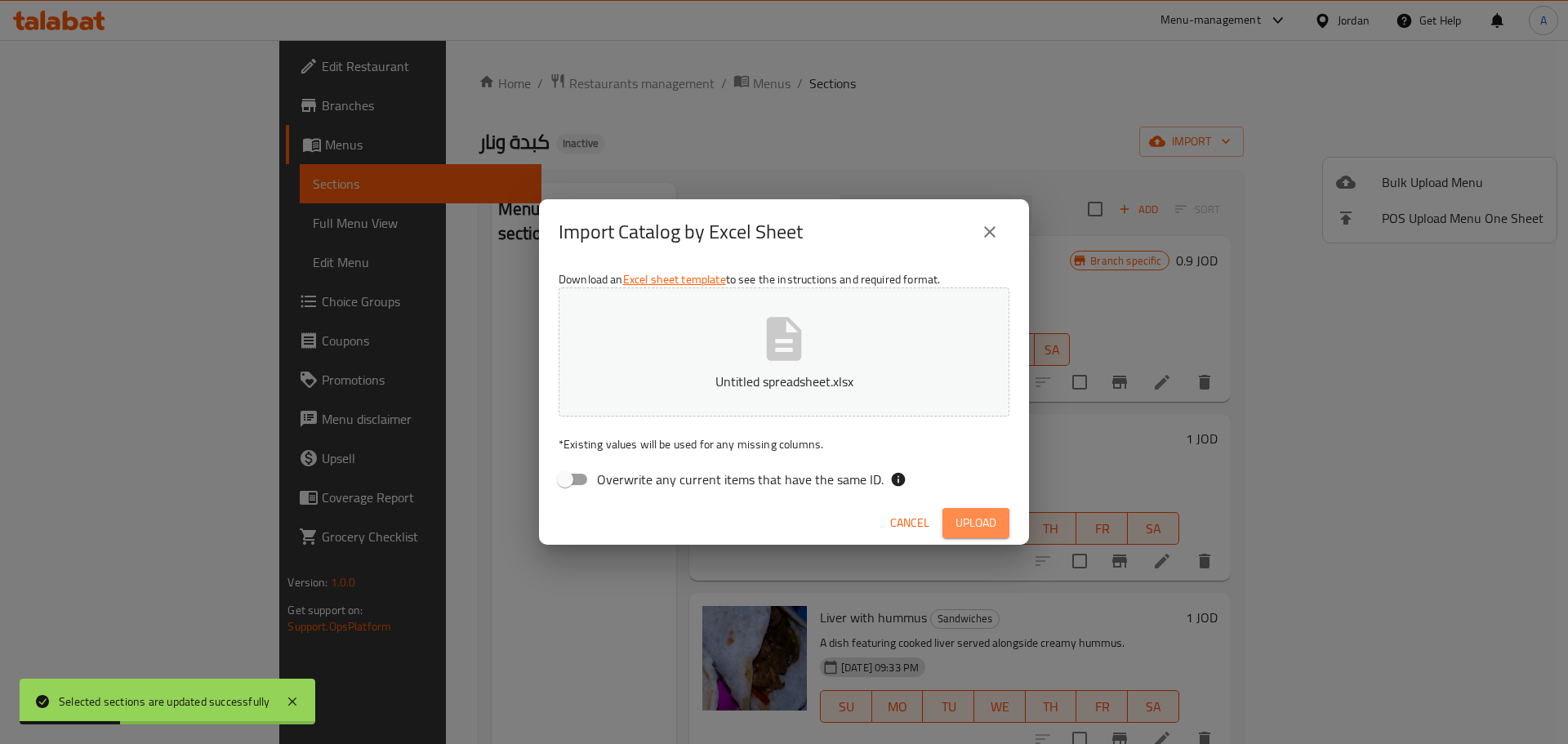
click at [957, 515] on span "Upload" at bounding box center [976, 524] width 41 height 21
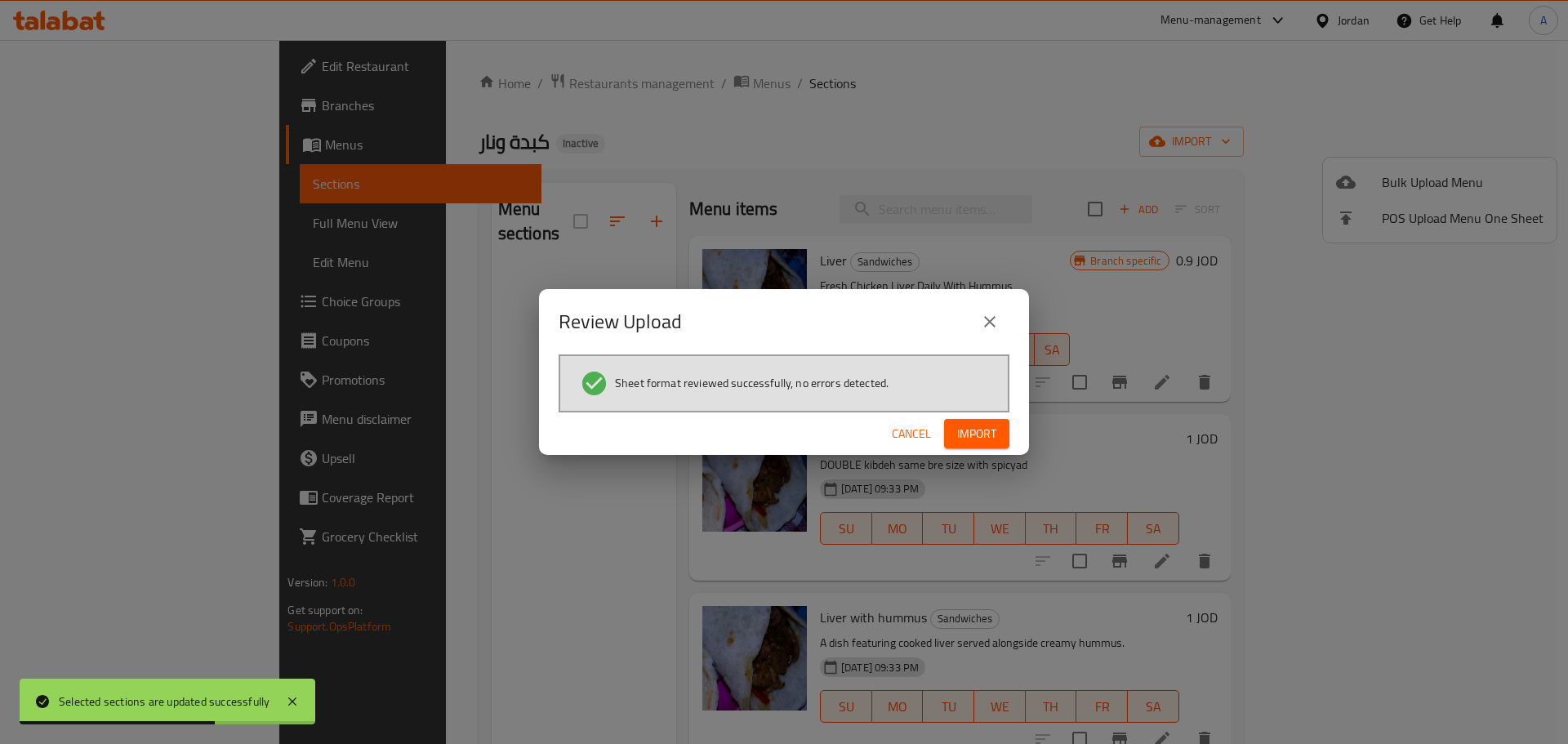
click at [969, 436] on span "Import" at bounding box center [977, 434] width 39 height 21
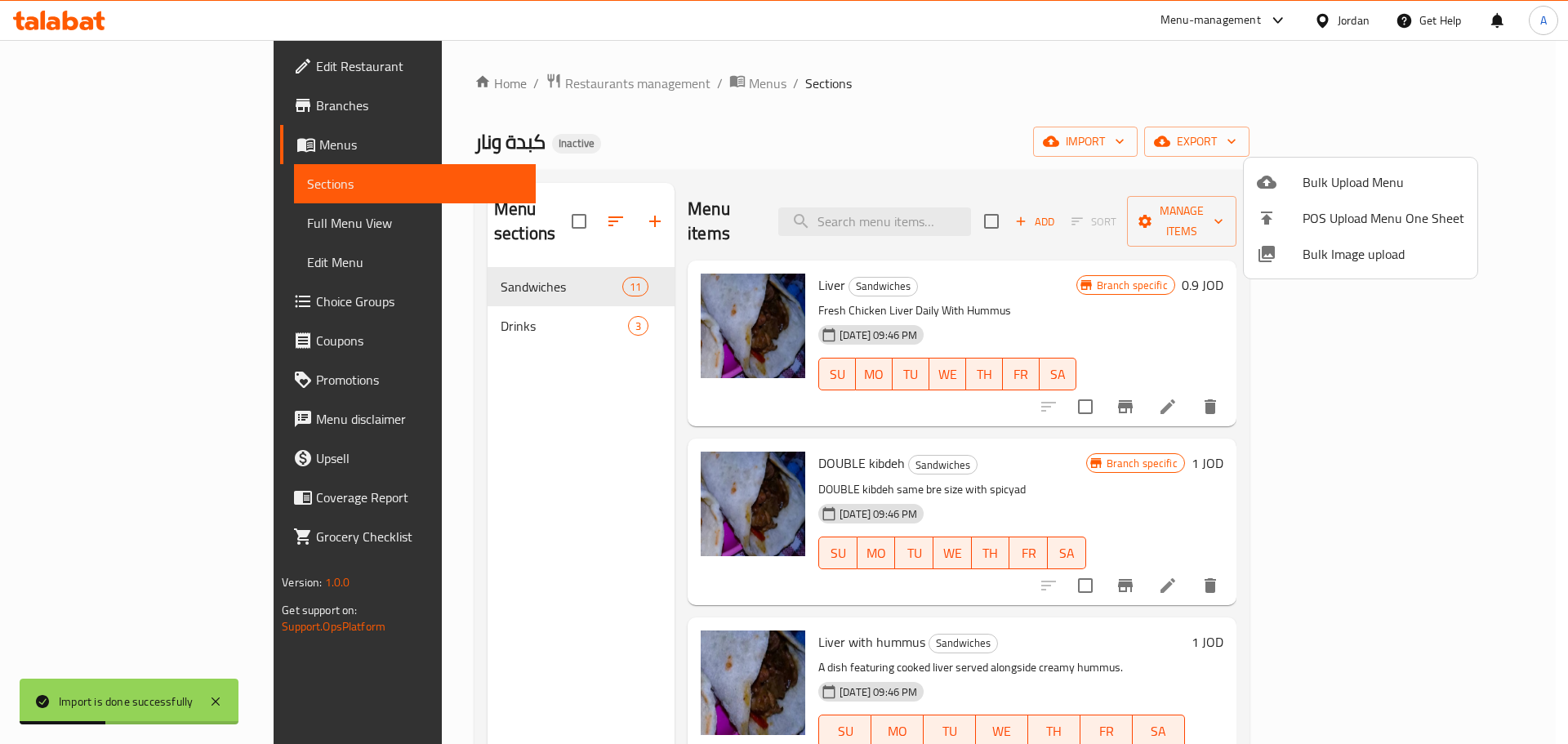
click at [940, 77] on div at bounding box center [784, 372] width 1568 height 744
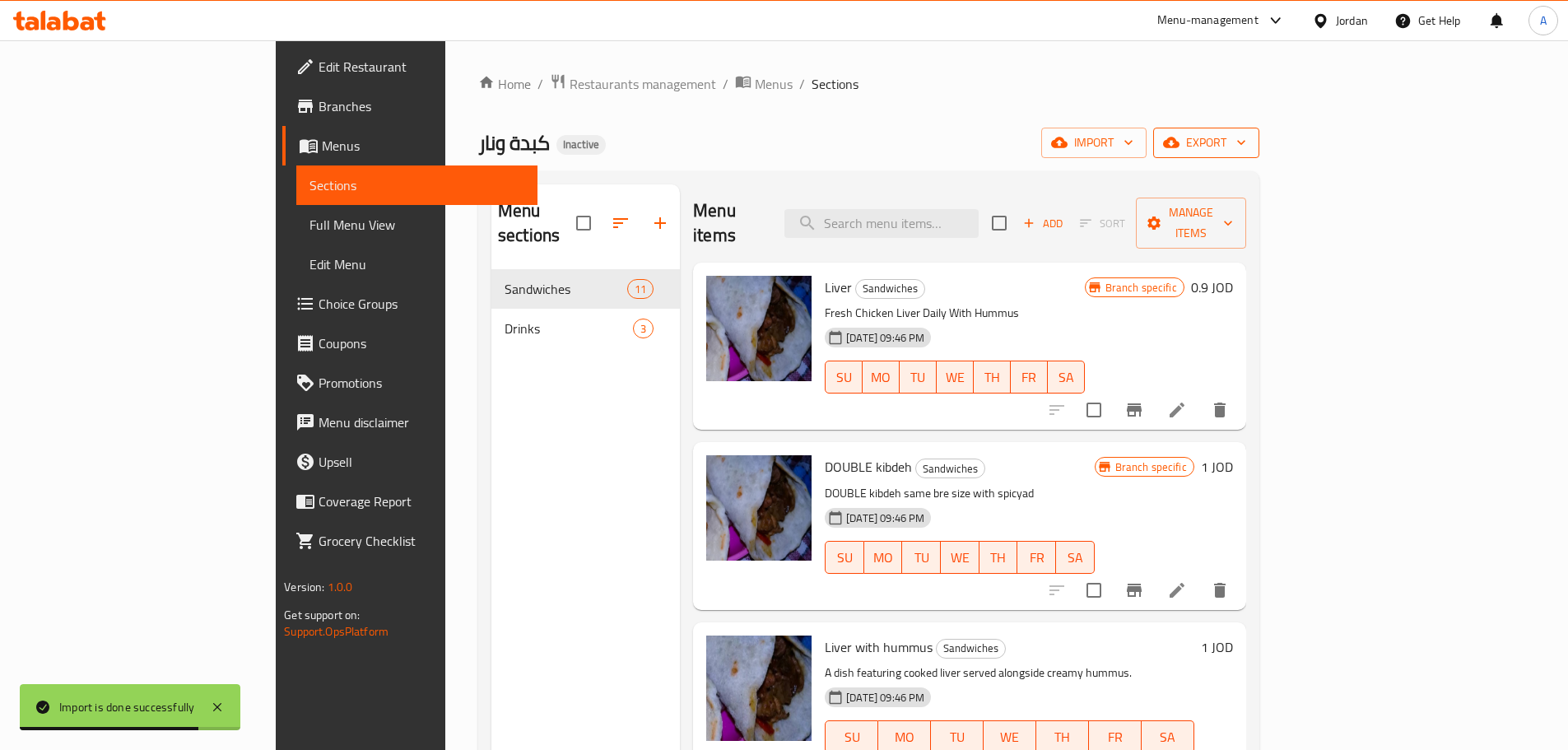
click at [1246, 150] on span "export" at bounding box center [1206, 143] width 80 height 21
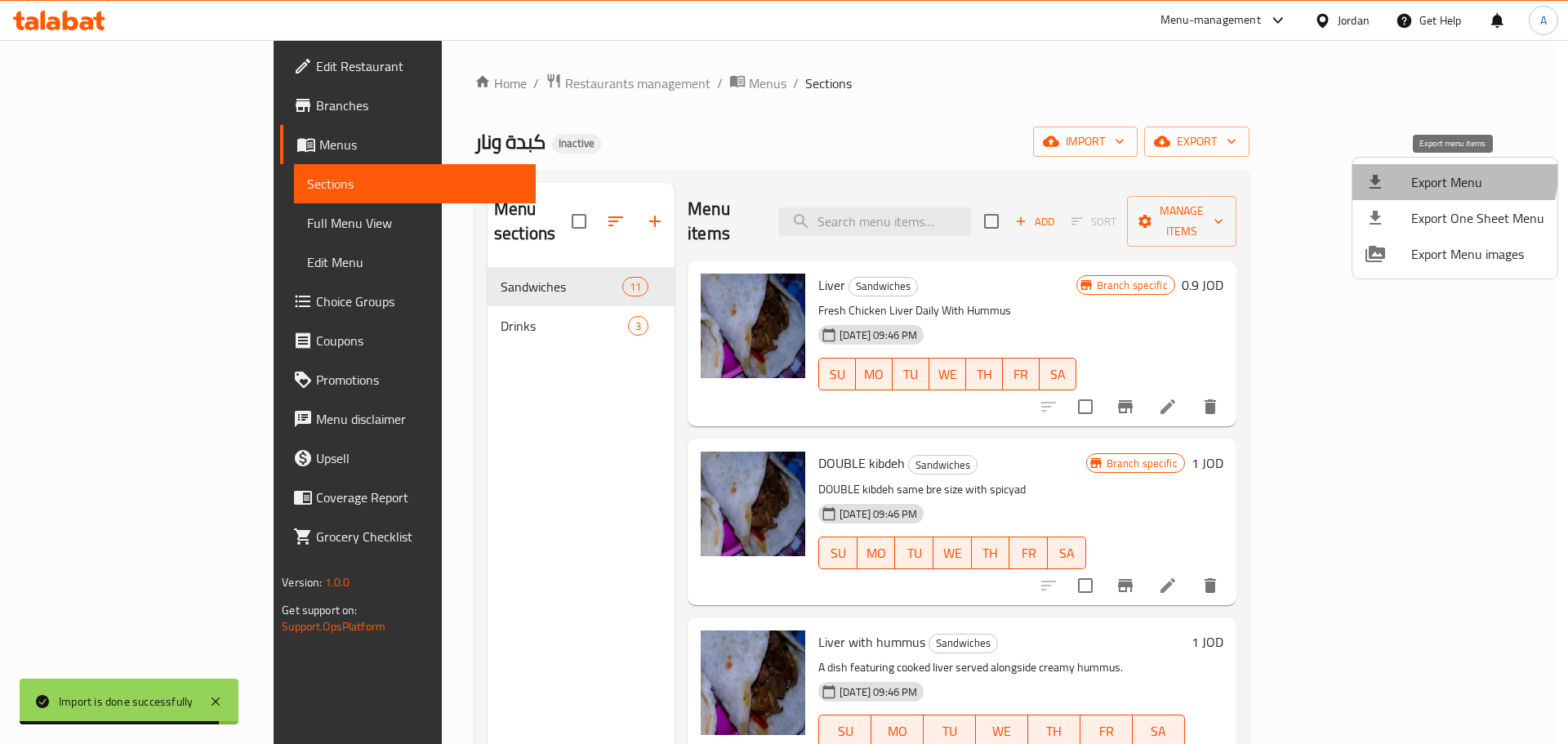
click at [1442, 173] on span "Export Menu" at bounding box center [1477, 182] width 133 height 20
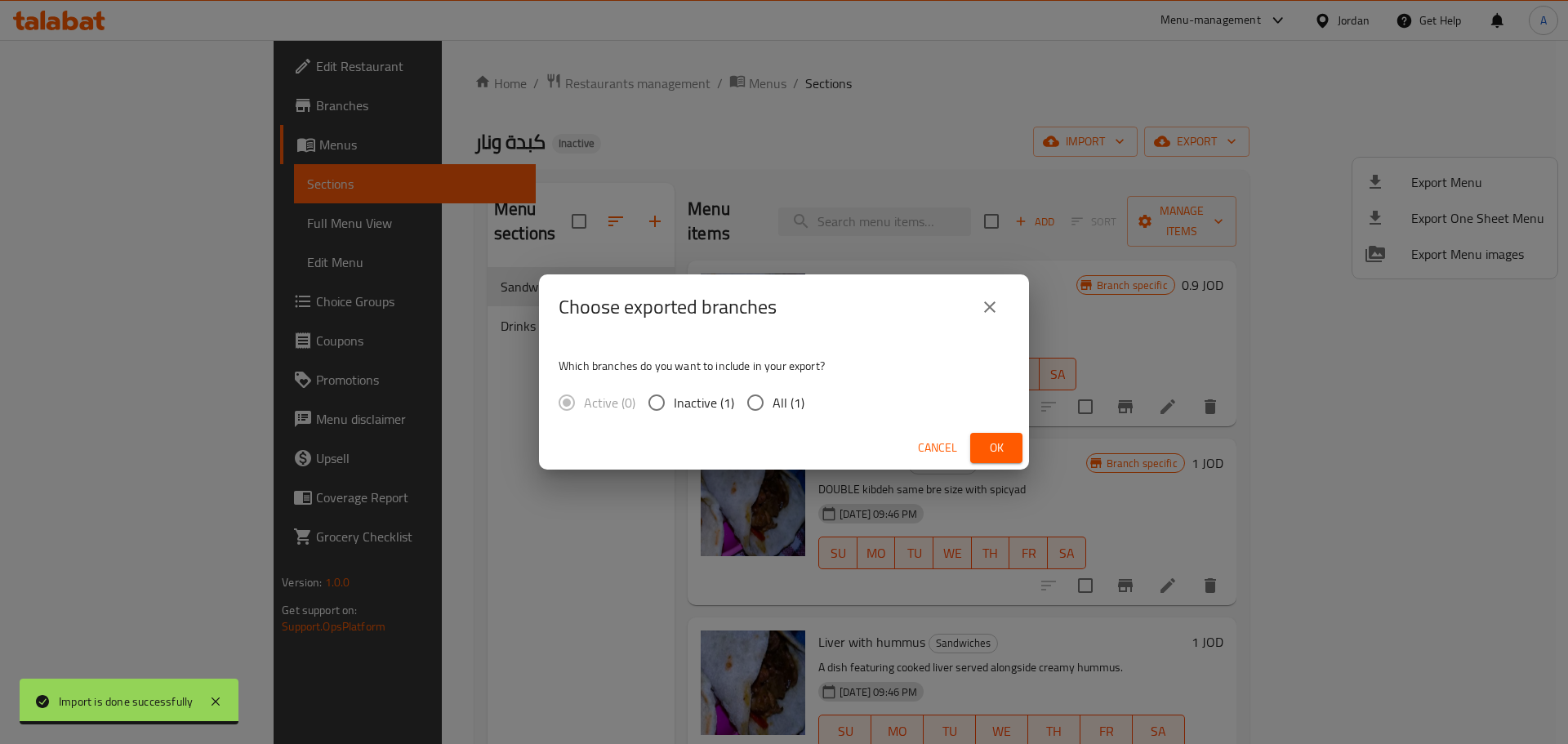
click at [735, 405] on div "Active (0) Inactive (1) All (1)" at bounding box center [687, 402] width 259 height 34
drag, startPoint x: 746, startPoint y: 405, endPoint x: 837, endPoint y: 418, distance: 91.9
click at [747, 405] on input "All (1)" at bounding box center [755, 402] width 34 height 34
radio input "true"
click at [981, 448] on button "Ok" at bounding box center [996, 448] width 52 height 30
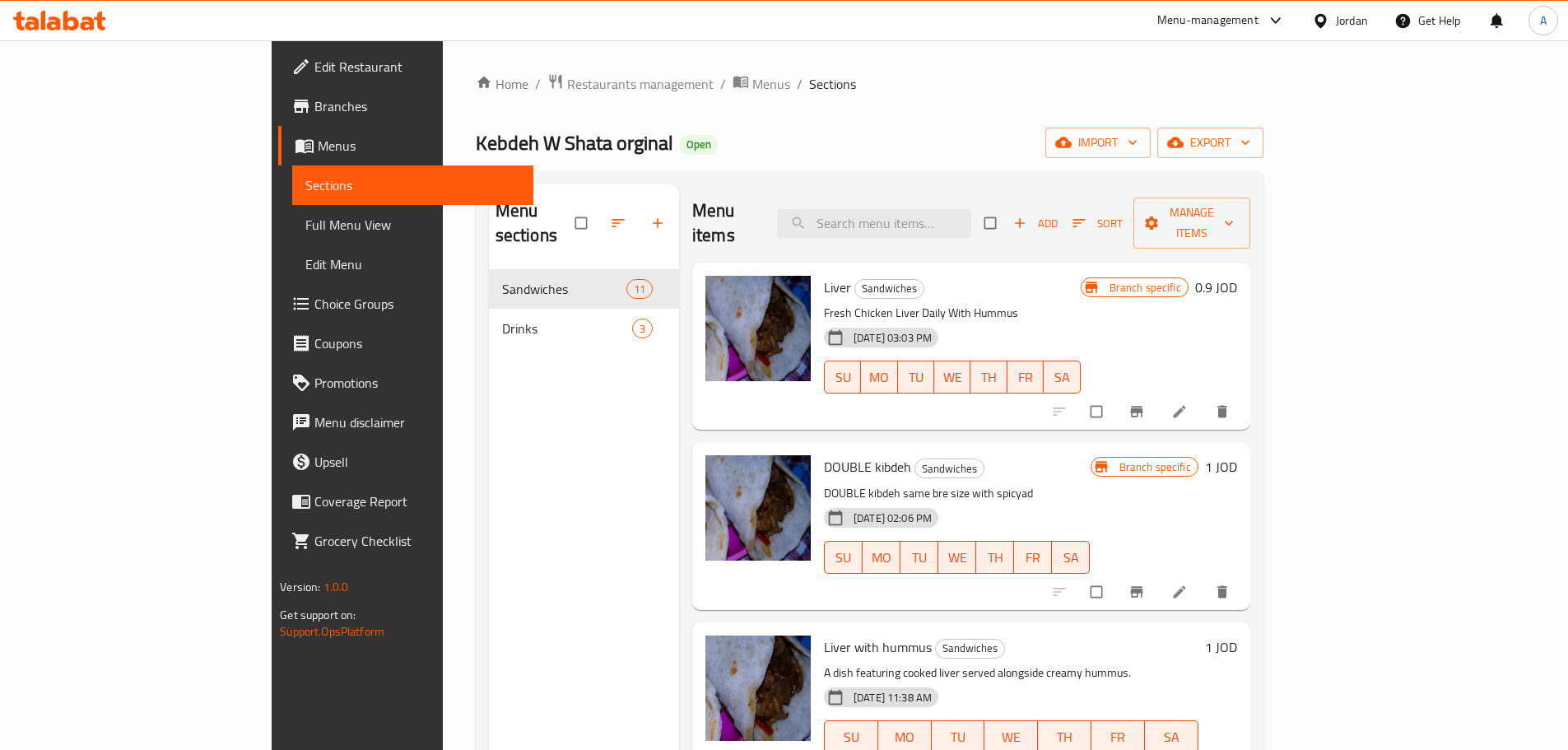
click at [292, 68] on span at bounding box center [303, 66] width 23 height 20
